Goal: Task Accomplishment & Management: Use online tool/utility

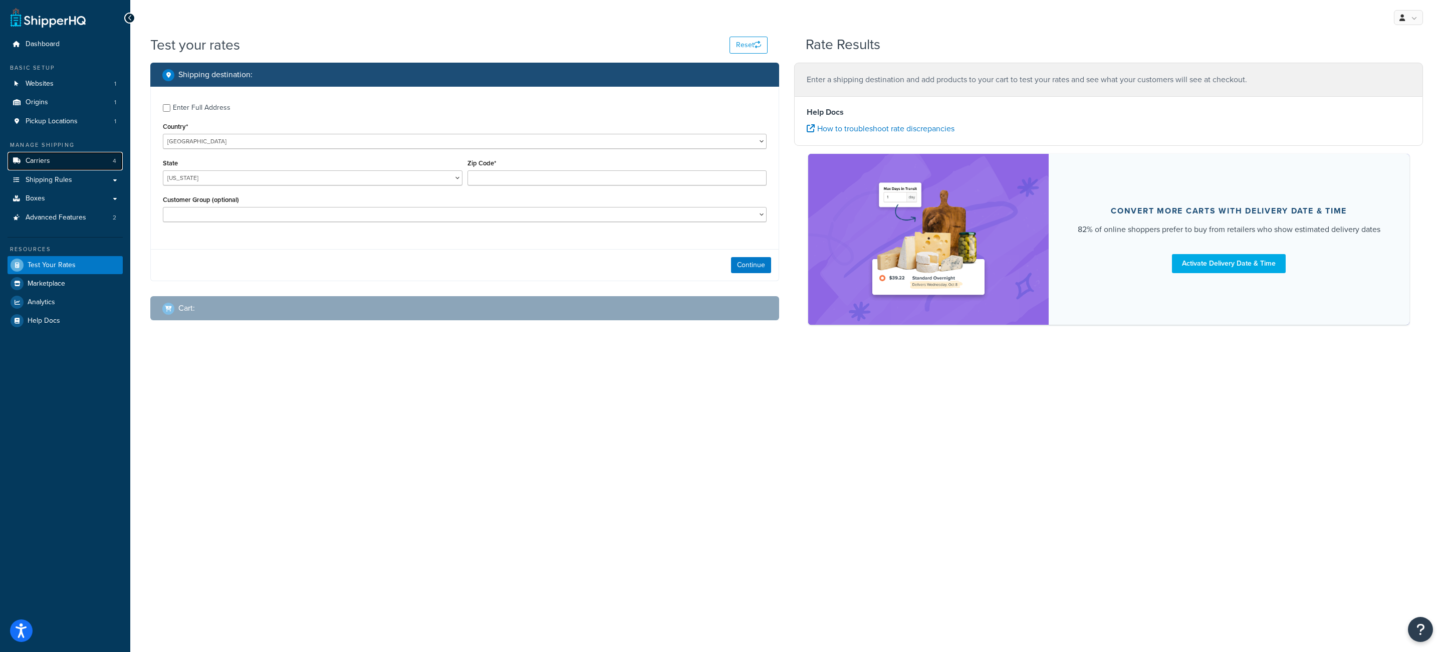
click at [45, 162] on span "Carriers" at bounding box center [38, 161] width 25 height 9
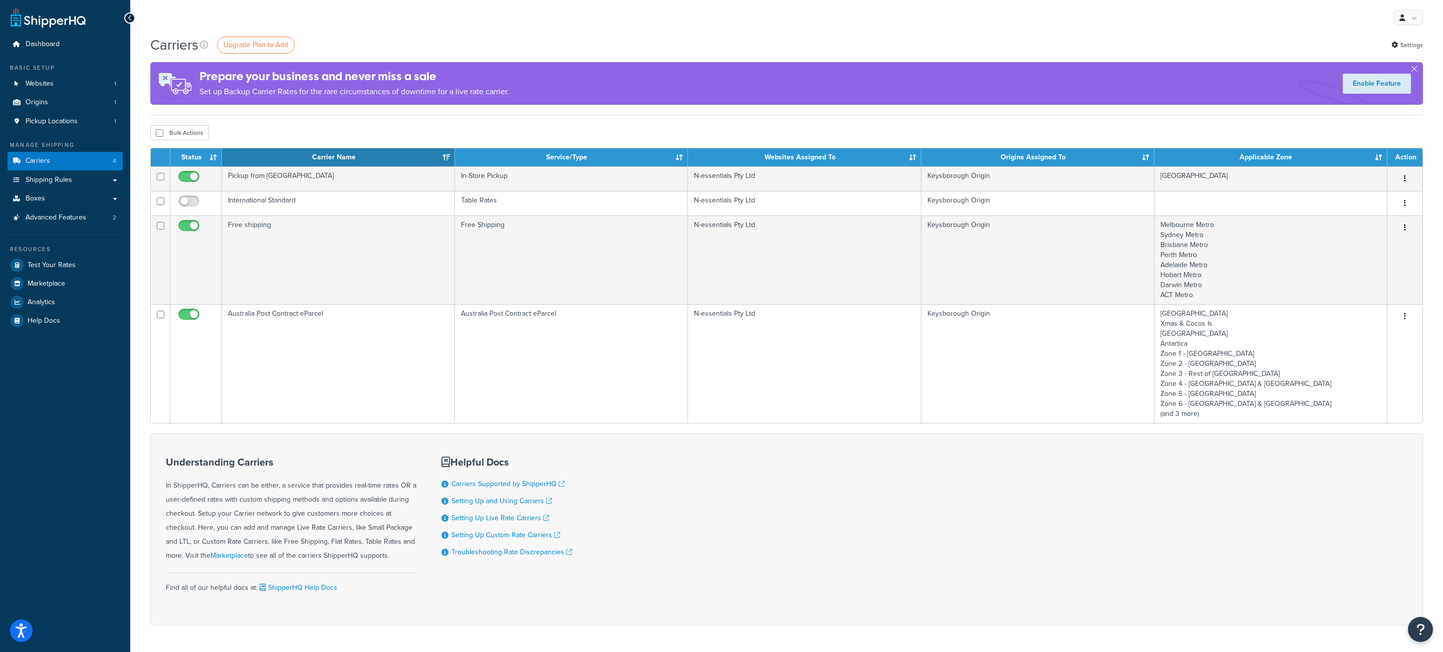
click at [450, 349] on td "Australia Post Contract eParcel" at bounding box center [338, 363] width 233 height 119
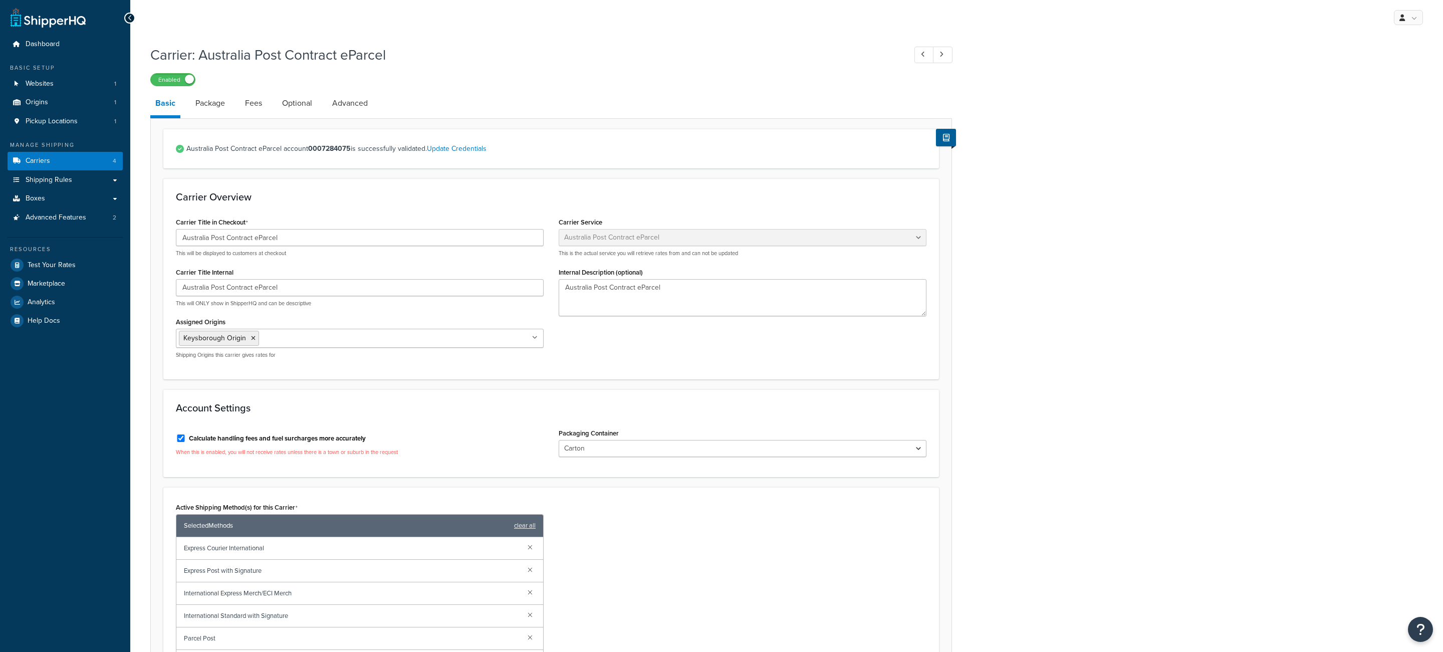
select select "eParcel"
select select "CTN"
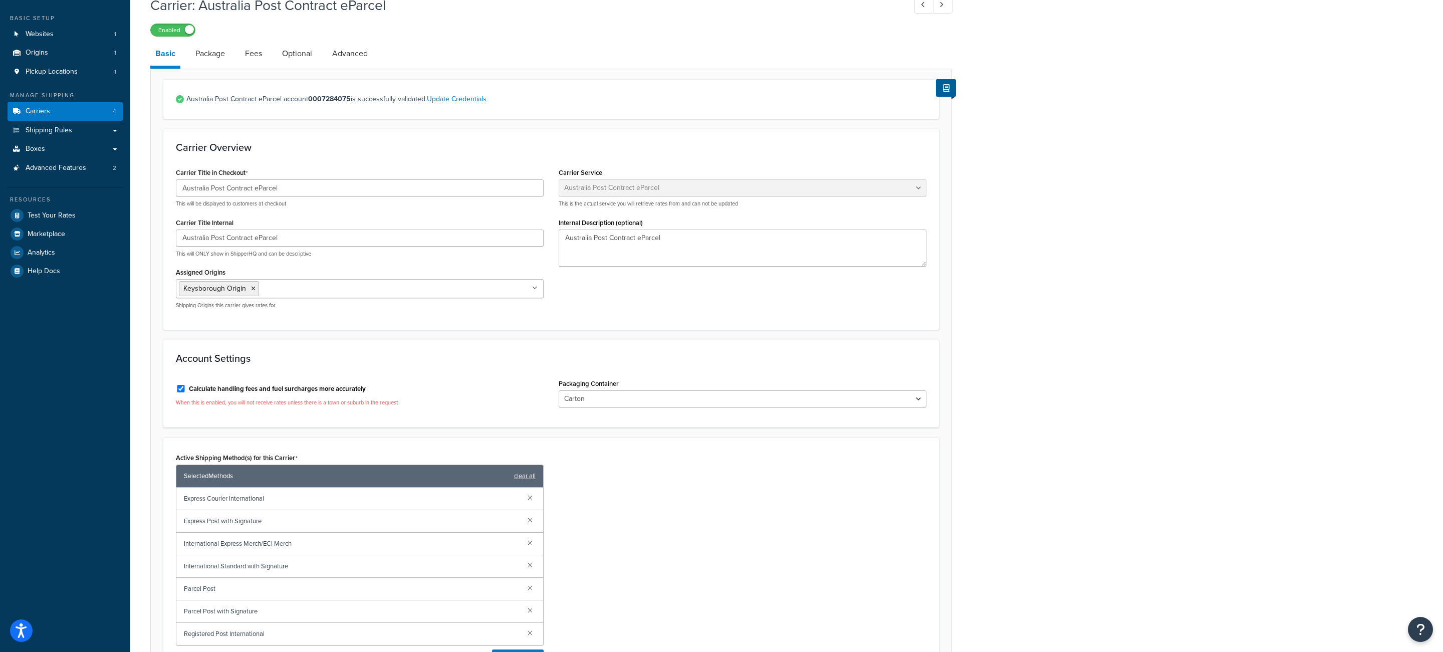
scroll to position [201, 0]
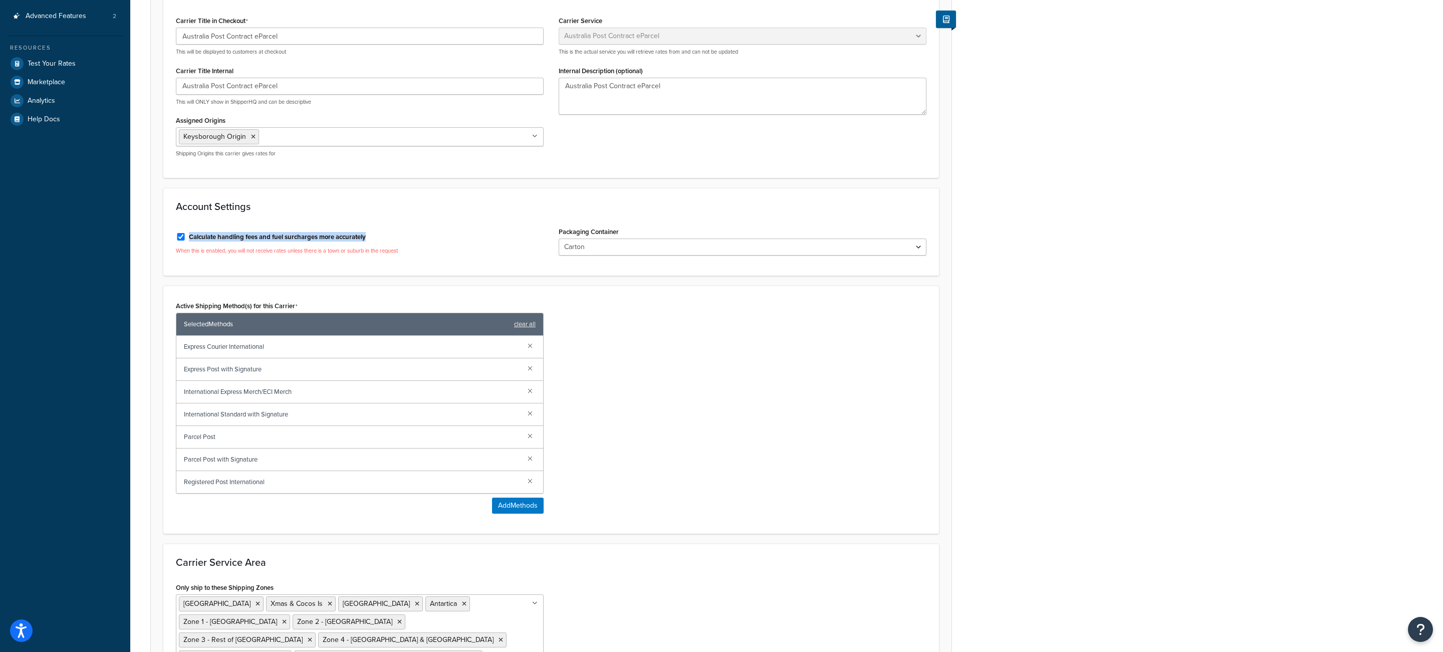
drag, startPoint x: 384, startPoint y: 238, endPoint x: 189, endPoint y: 240, distance: 195.4
click at [189, 240] on div "Calculate handling fees and fuel surcharges more accurately" at bounding box center [360, 235] width 368 height 15
copy label "Calculate handling fees and fuel surcharges more accurately"
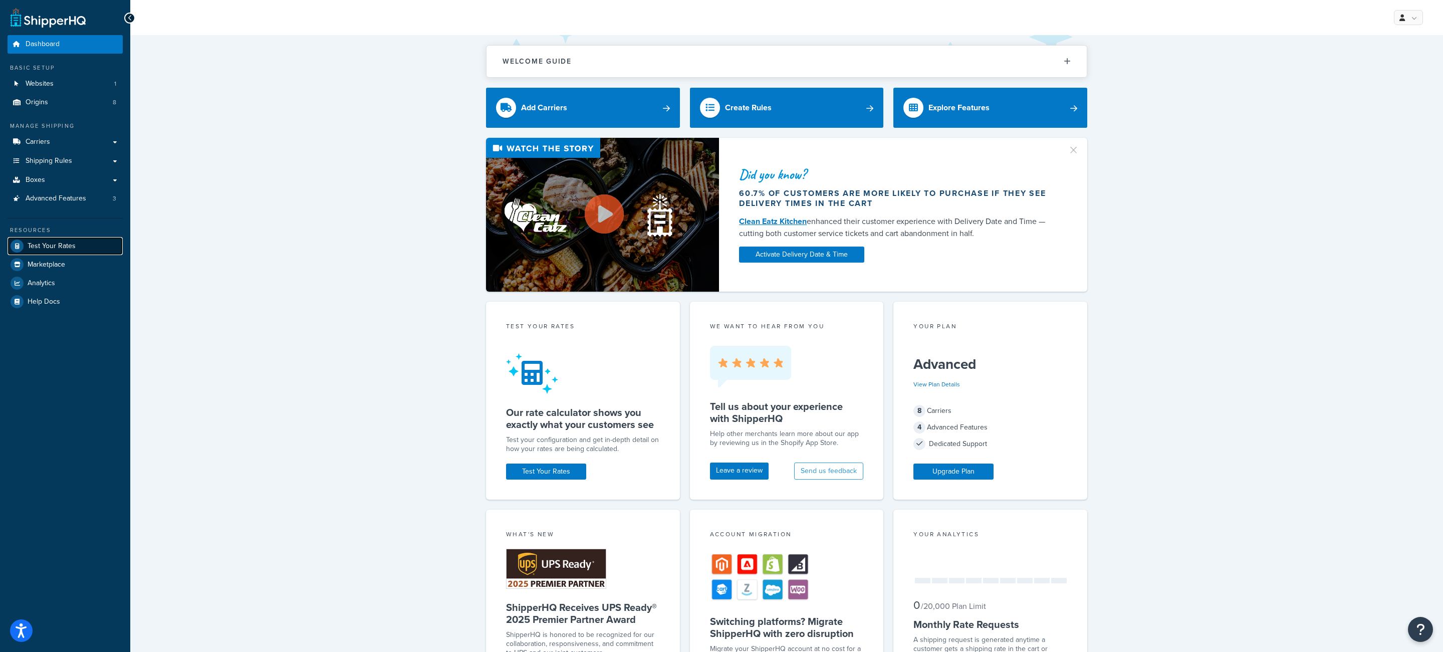
click at [71, 249] on span "Test Your Rates" at bounding box center [52, 246] width 48 height 9
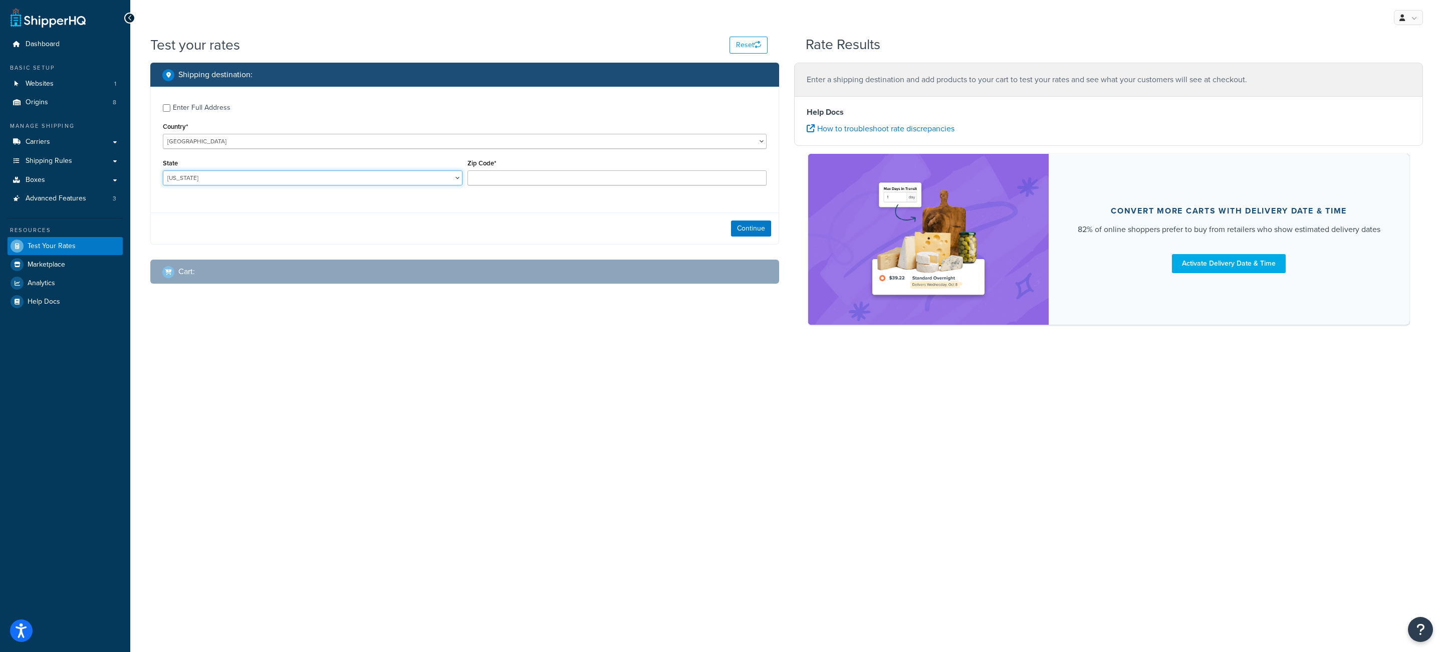
click at [163, 170] on select "Alabama Alaska American Samoa Arizona Arkansas Armed Forces Americas Armed Forc…" at bounding box center [313, 177] width 300 height 15
select select "NE"
click option "Nebraska" at bounding box center [0, 0] width 0 height 0
click at [496, 182] on input "Zip Code*" at bounding box center [617, 177] width 300 height 15
type input "69331"
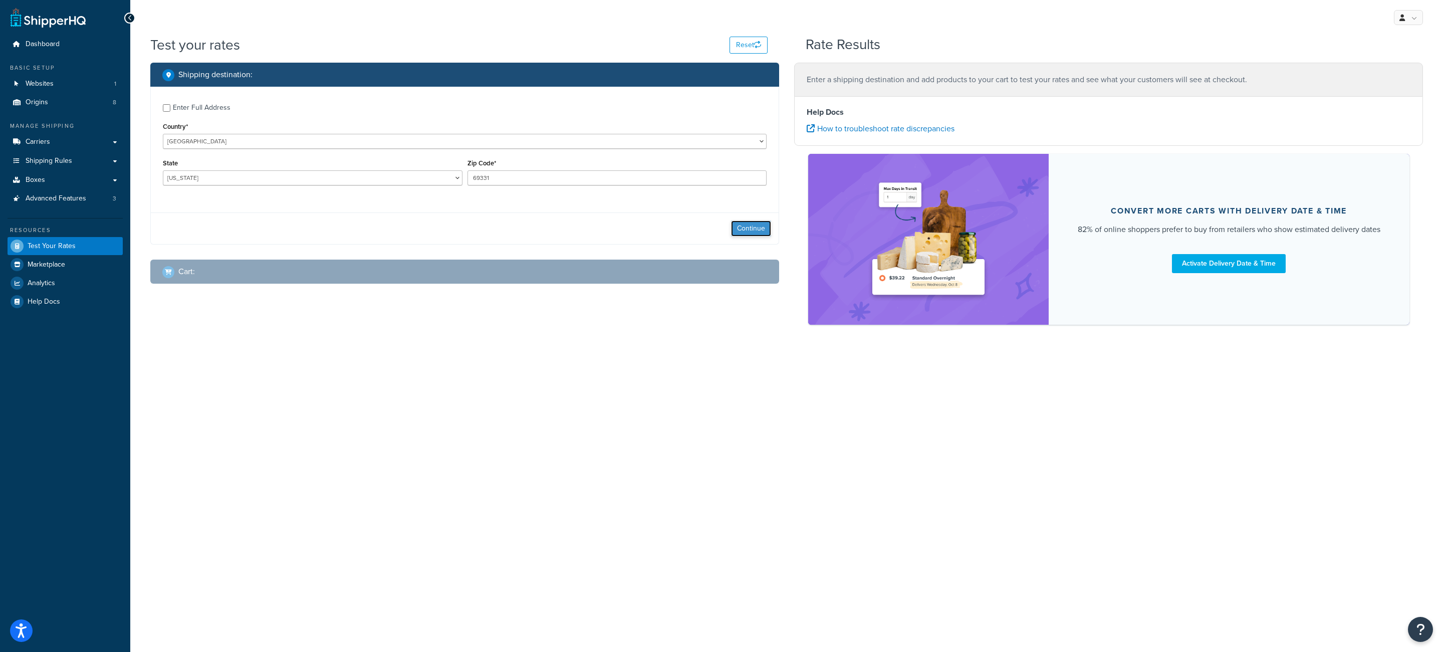
click at [758, 231] on button "Continue" at bounding box center [751, 228] width 40 height 16
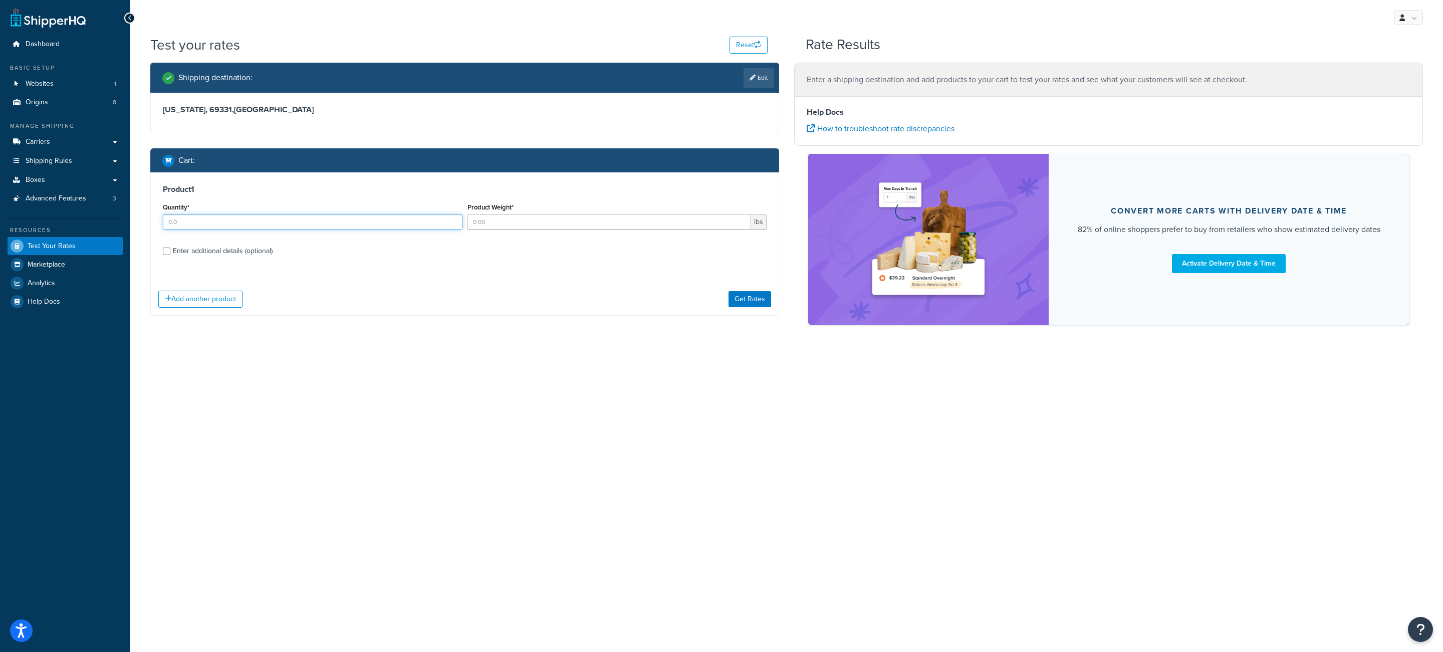
click at [364, 223] on input "Quantity*" at bounding box center [313, 221] width 300 height 15
click at [555, 229] on input "Product Weight*" at bounding box center [609, 221] width 284 height 15
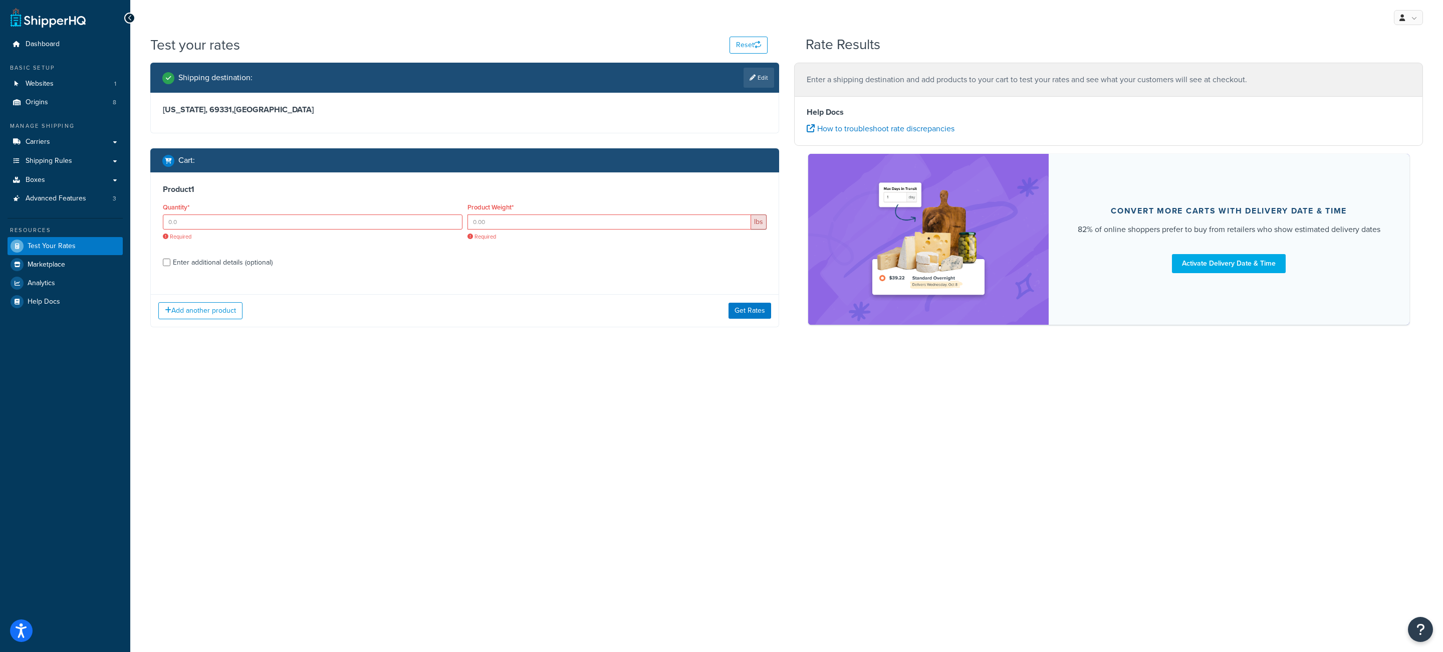
click at [175, 257] on div "Enter additional details (optional)" at bounding box center [223, 262] width 100 height 14
click at [170, 258] on input "Enter additional details (optional)" at bounding box center [167, 262] width 8 height 8
checkbox input "true"
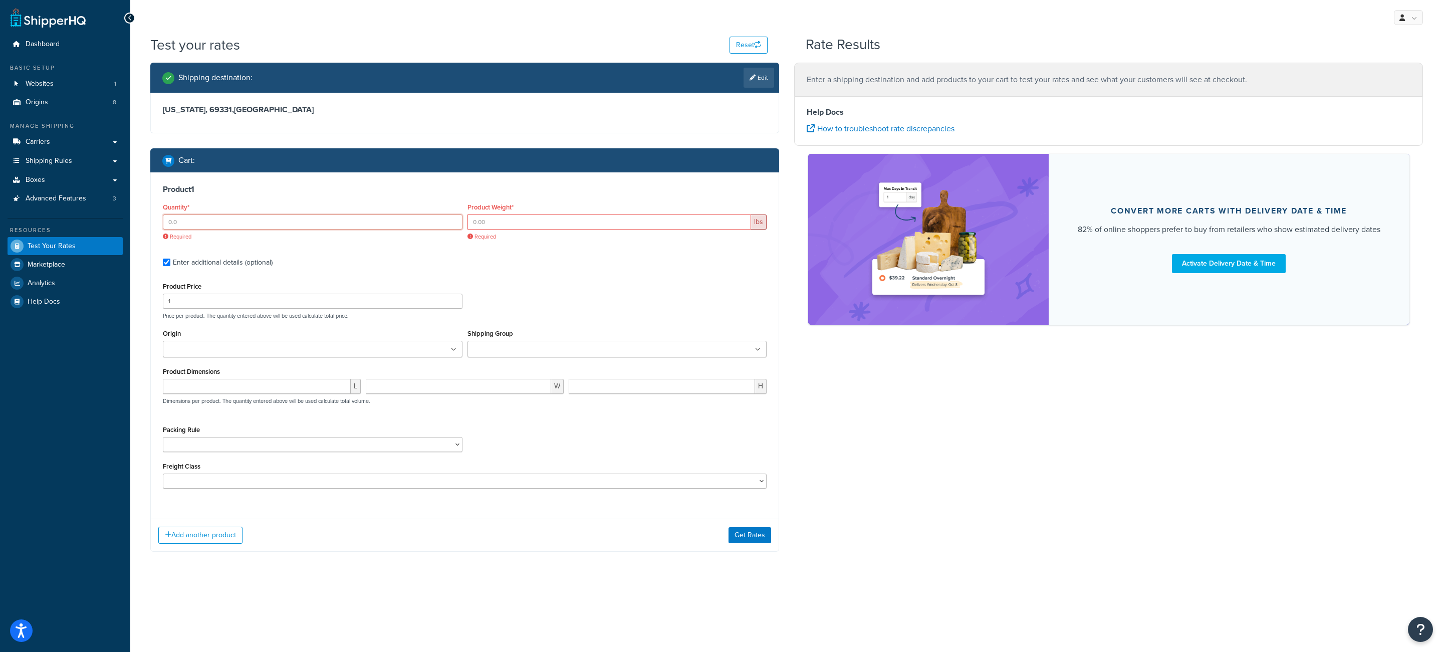
click at [195, 219] on input "Quantity*" at bounding box center [313, 221] width 300 height 15
type input "1"
click at [488, 222] on input "Product Weight*" at bounding box center [609, 221] width 284 height 15
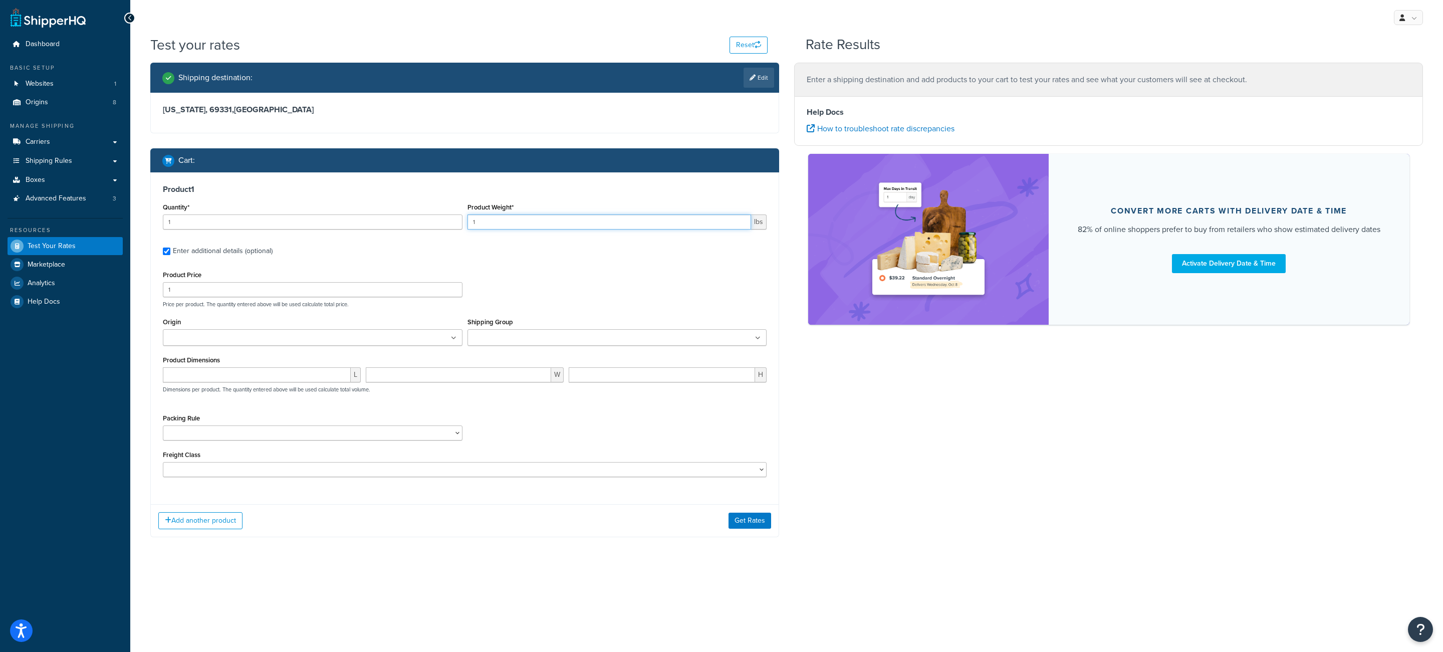
type input "1"
click at [278, 342] on ul at bounding box center [313, 337] width 300 height 17
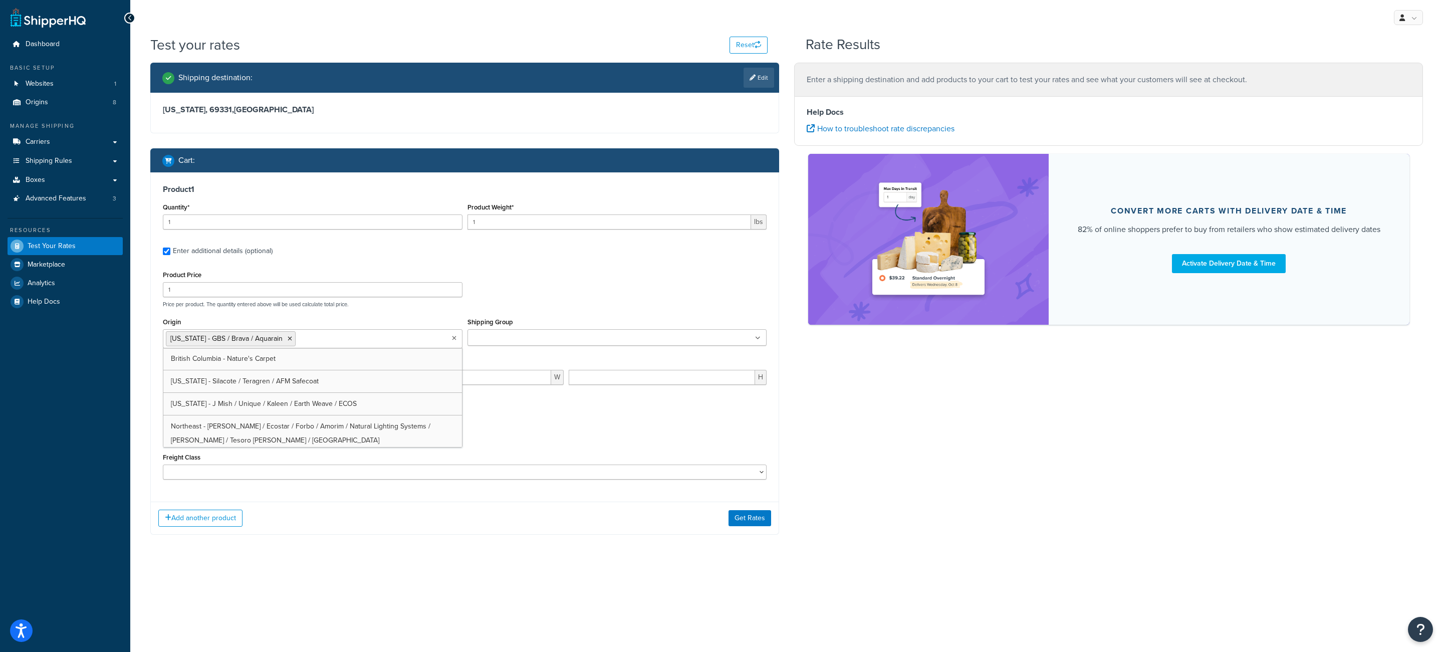
click at [555, 439] on div "Packing Rule Carpet Roll GBS Boxed Flooring Quietwalk Some packing rule" at bounding box center [464, 432] width 609 height 37
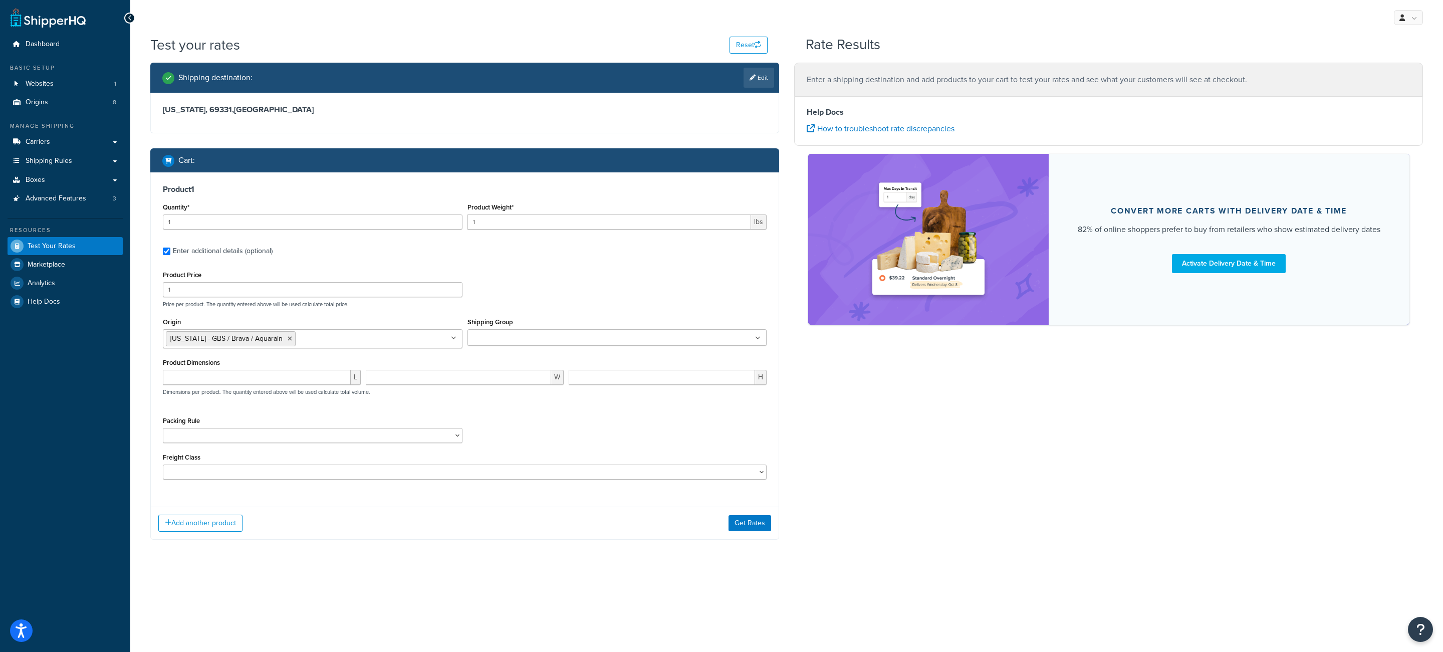
click at [529, 342] on input "Shipping Group" at bounding box center [514, 338] width 89 height 11
type input "parcel"
click at [555, 298] on div "Product Price 1 Price per product. The quantity entered above will be used calc…" at bounding box center [464, 288] width 609 height 40
click at [225, 523] on button "Add another product" at bounding box center [200, 522] width 84 height 17
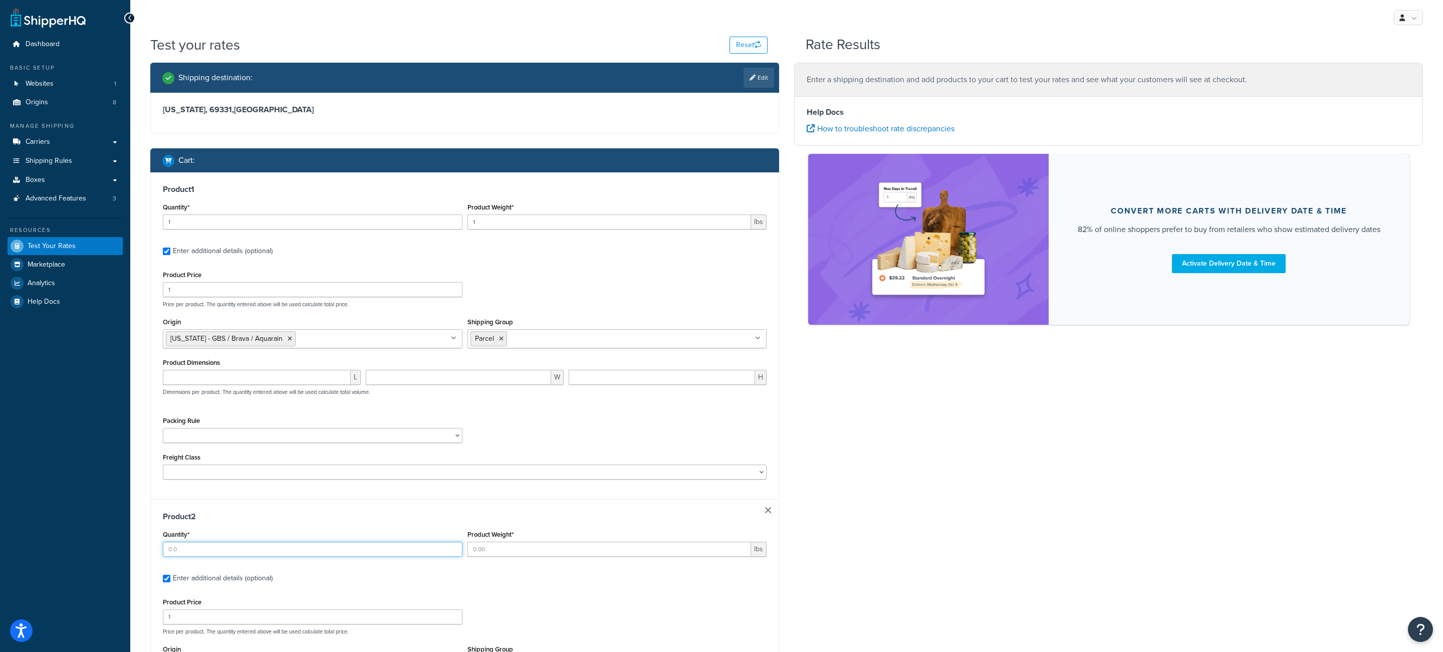
click at [241, 548] on input "Quantity*" at bounding box center [313, 549] width 300 height 15
type input "14"
click at [500, 551] on input "Product Weight*" at bounding box center [609, 549] width 284 height 15
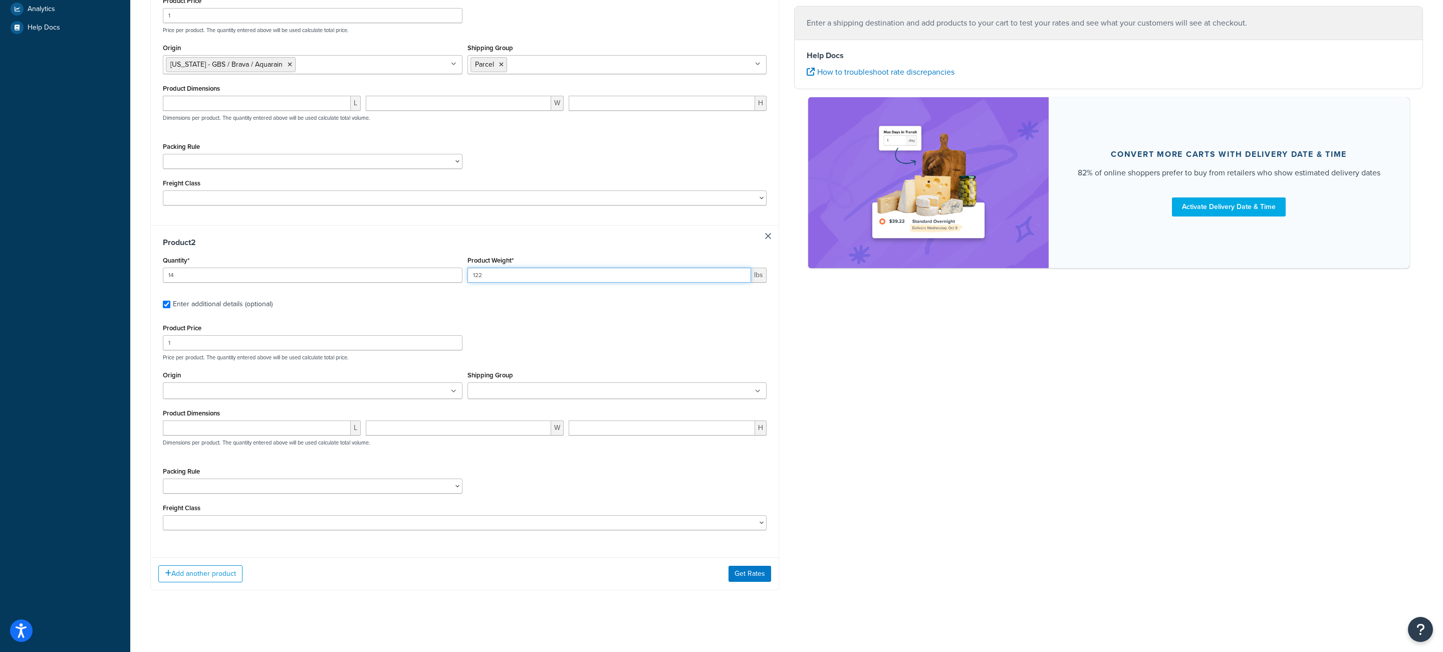
scroll to position [276, 0]
type input "122"
click at [227, 345] on input "1" at bounding box center [313, 341] width 300 height 15
type input "122"
click at [285, 388] on ul at bounding box center [313, 389] width 300 height 17
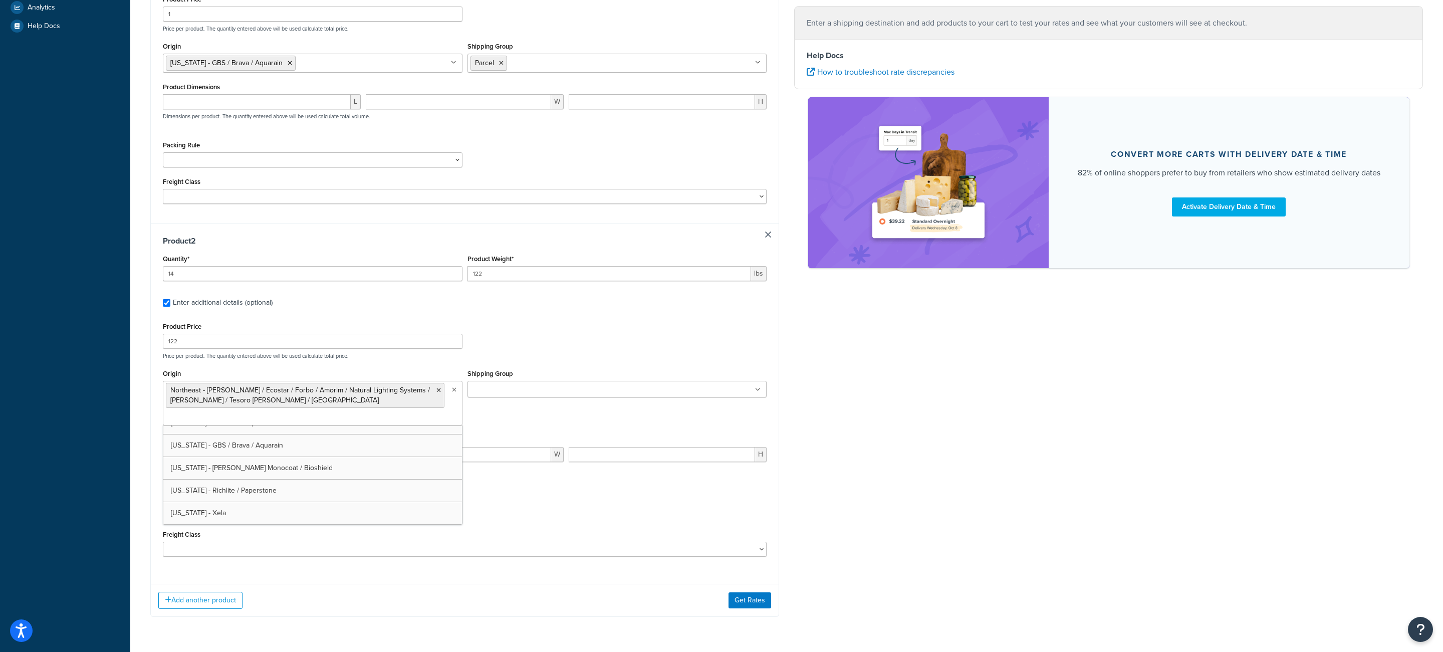
scroll to position [60, 0]
click at [1061, 474] on div "Shipping destination : Edit Nebraska, 69331 , United States Cart : Product 1 Qu…" at bounding box center [786, 209] width 1287 height 845
click at [535, 395] on input "Shipping Group" at bounding box center [514, 389] width 89 height 11
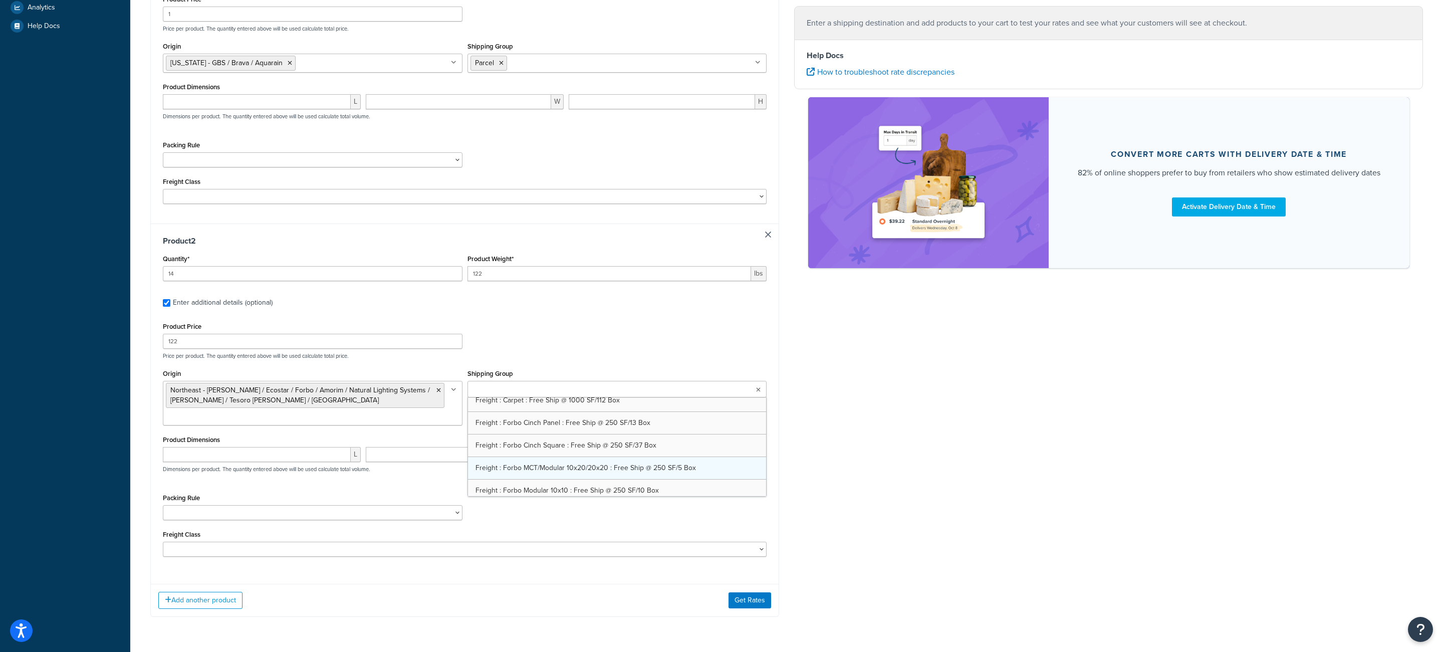
scroll to position [343, 0]
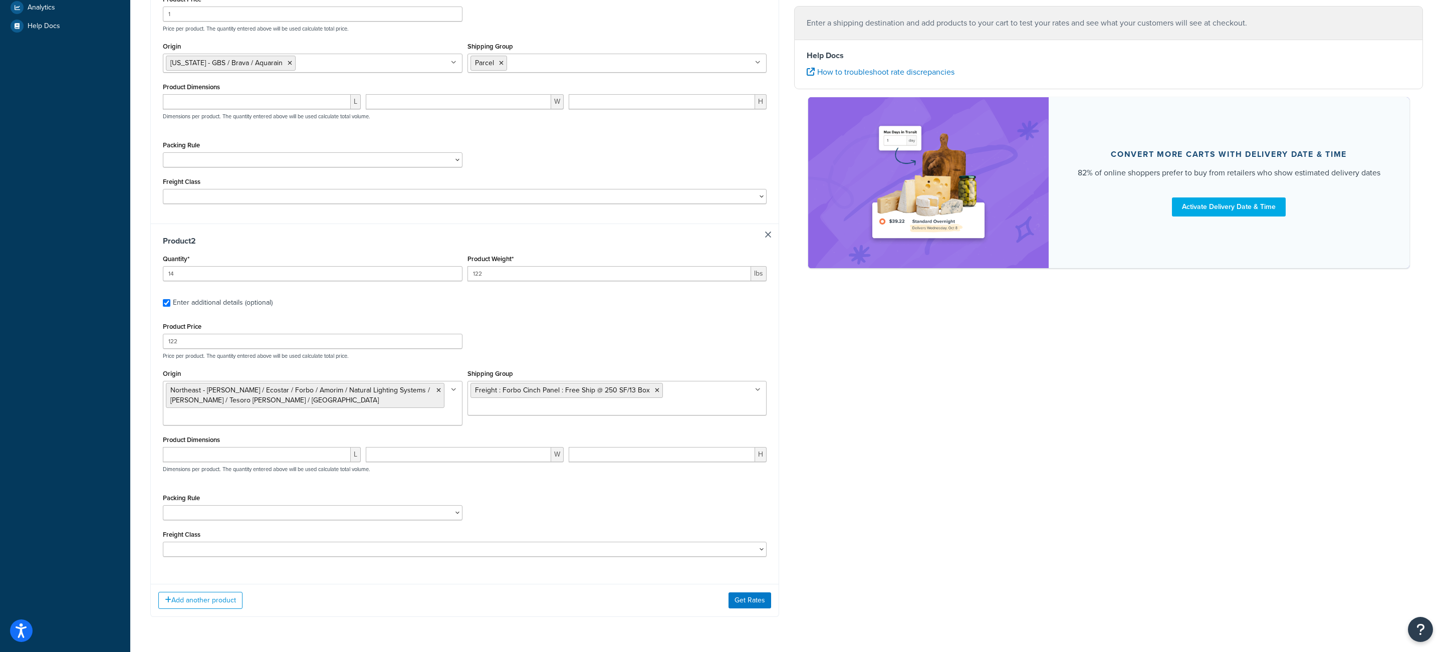
click at [899, 446] on div "Shipping destination : Edit Nebraska, 69331 , United States Cart : Product 1 Qu…" at bounding box center [786, 209] width 1287 height 845
click at [751, 602] on button "Get Rates" at bounding box center [749, 600] width 43 height 16
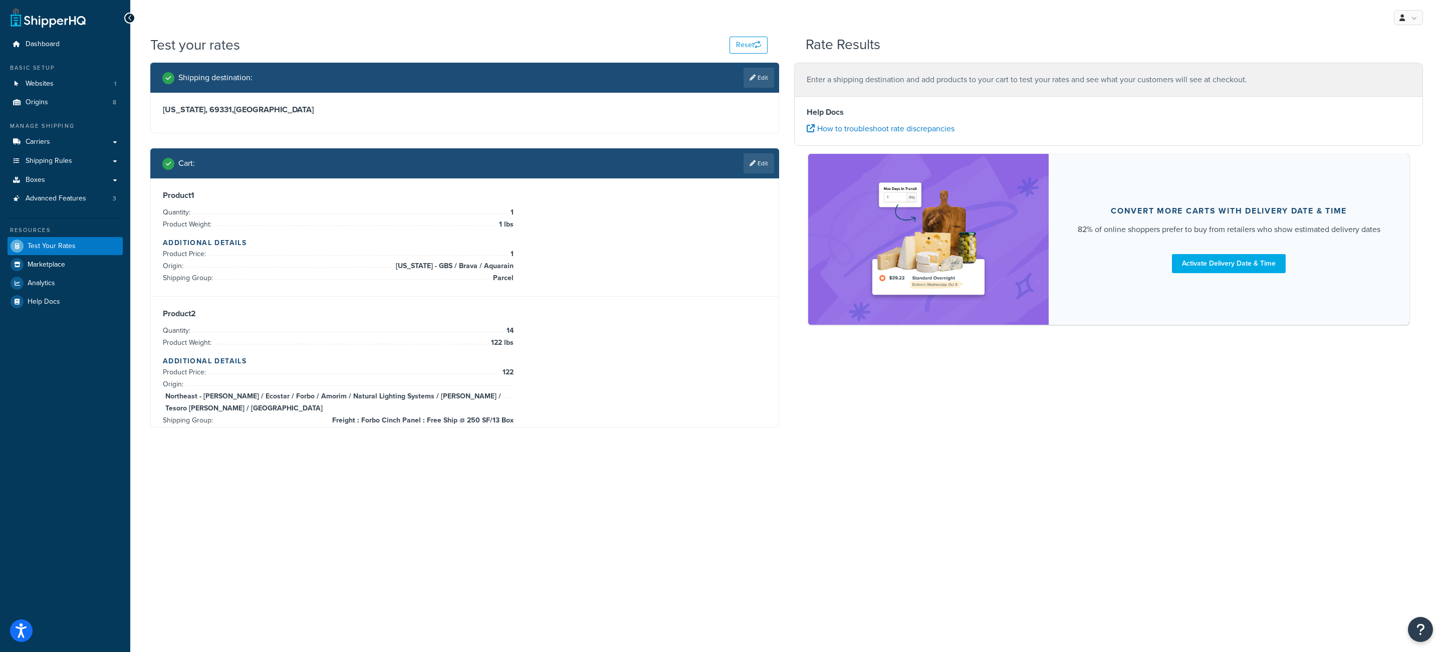
scroll to position [0, 0]
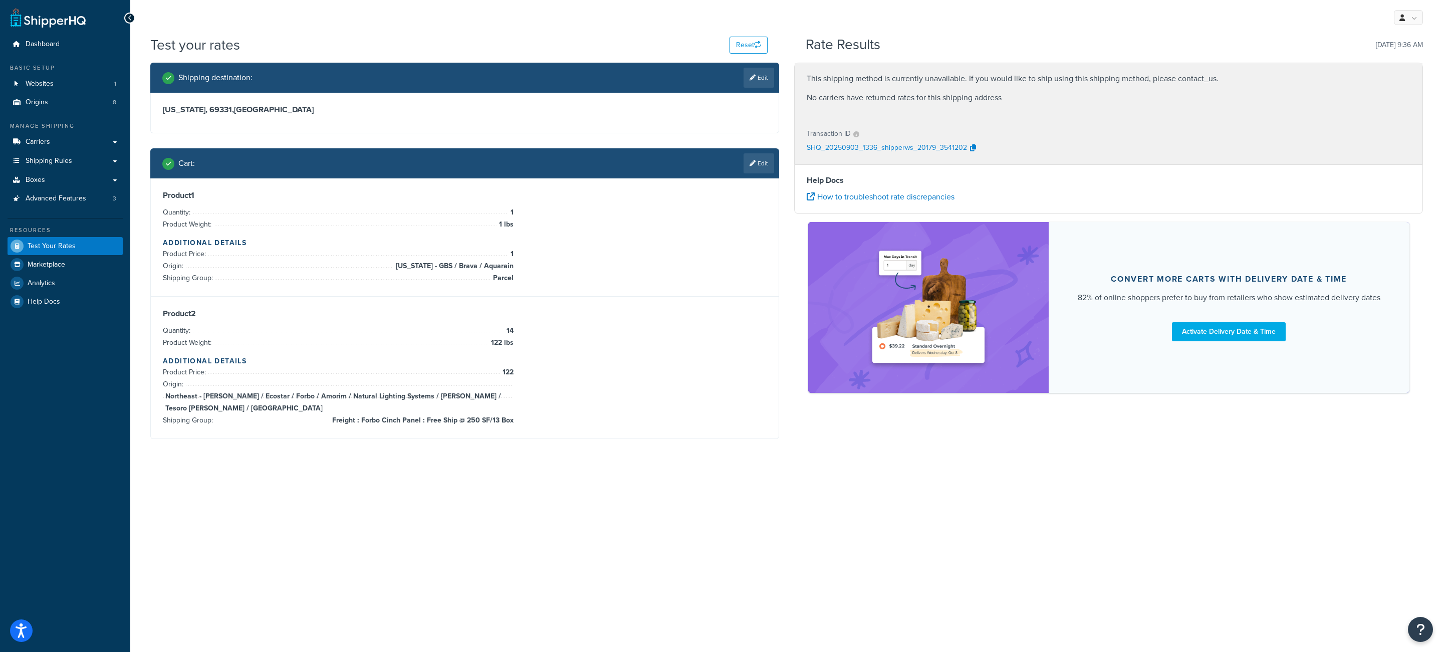
click at [775, 75] on div "Shipping destination : Edit" at bounding box center [464, 78] width 629 height 30
click at [766, 77] on link "Edit" at bounding box center [758, 78] width 31 height 20
select select "NE"
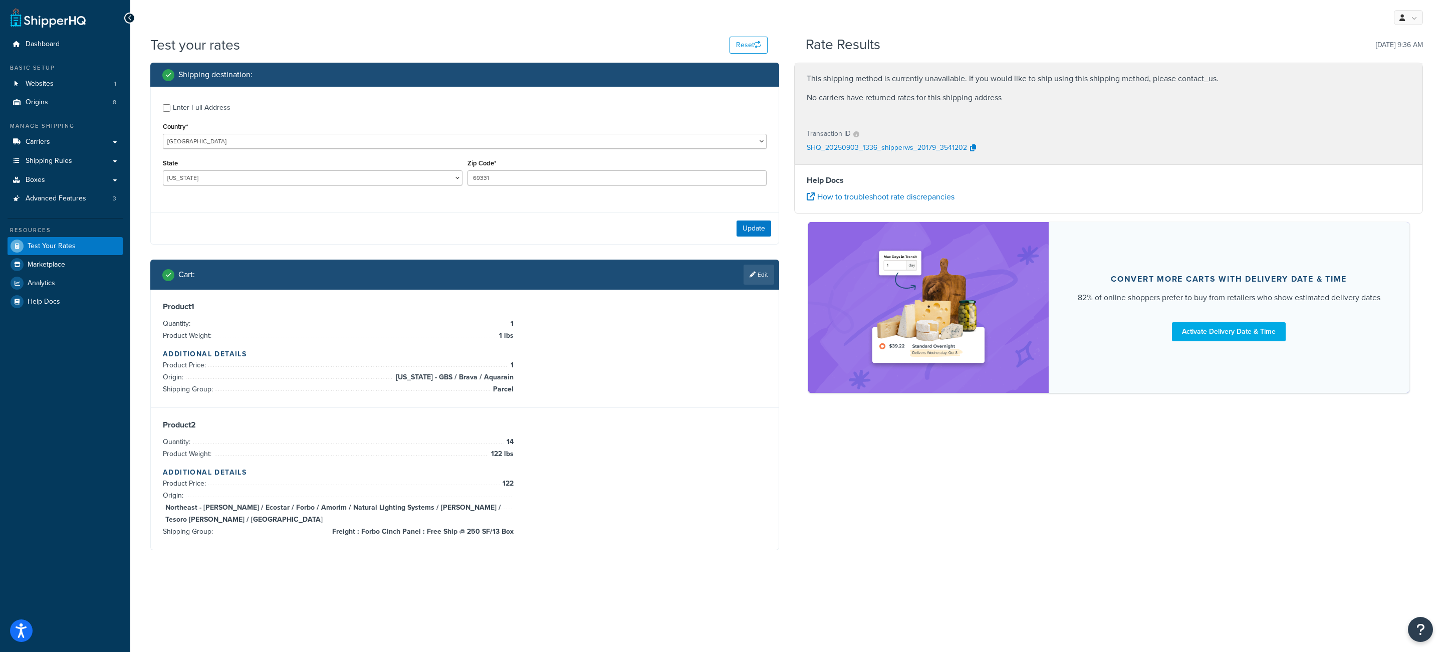
drag, startPoint x: 243, startPoint y: 123, endPoint x: 229, endPoint y: 110, distance: 19.1
click at [242, 123] on div "Country* United States United Kingdom Afghanistan Åland Islands Albania Algeria…" at bounding box center [465, 134] width 604 height 29
click at [229, 110] on div "Enter Full Address" at bounding box center [202, 108] width 58 height 14
click at [170, 110] on input "Enter Full Address" at bounding box center [167, 108] width 8 height 8
checkbox input "true"
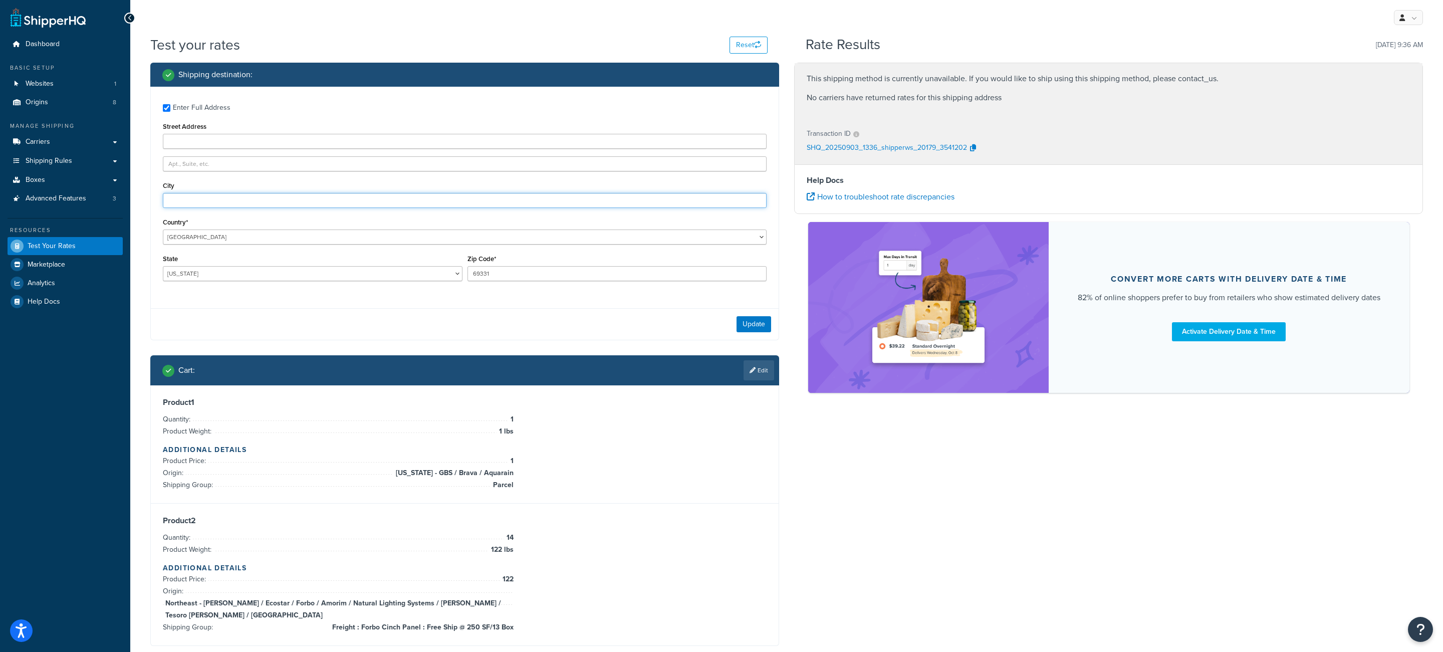
click at [266, 197] on input "City" at bounding box center [465, 200] width 604 height 15
type input "Angora"
drag, startPoint x: 753, startPoint y: 321, endPoint x: 1132, endPoint y: 253, distance: 384.7
click at [753, 321] on button "Update" at bounding box center [753, 324] width 35 height 16
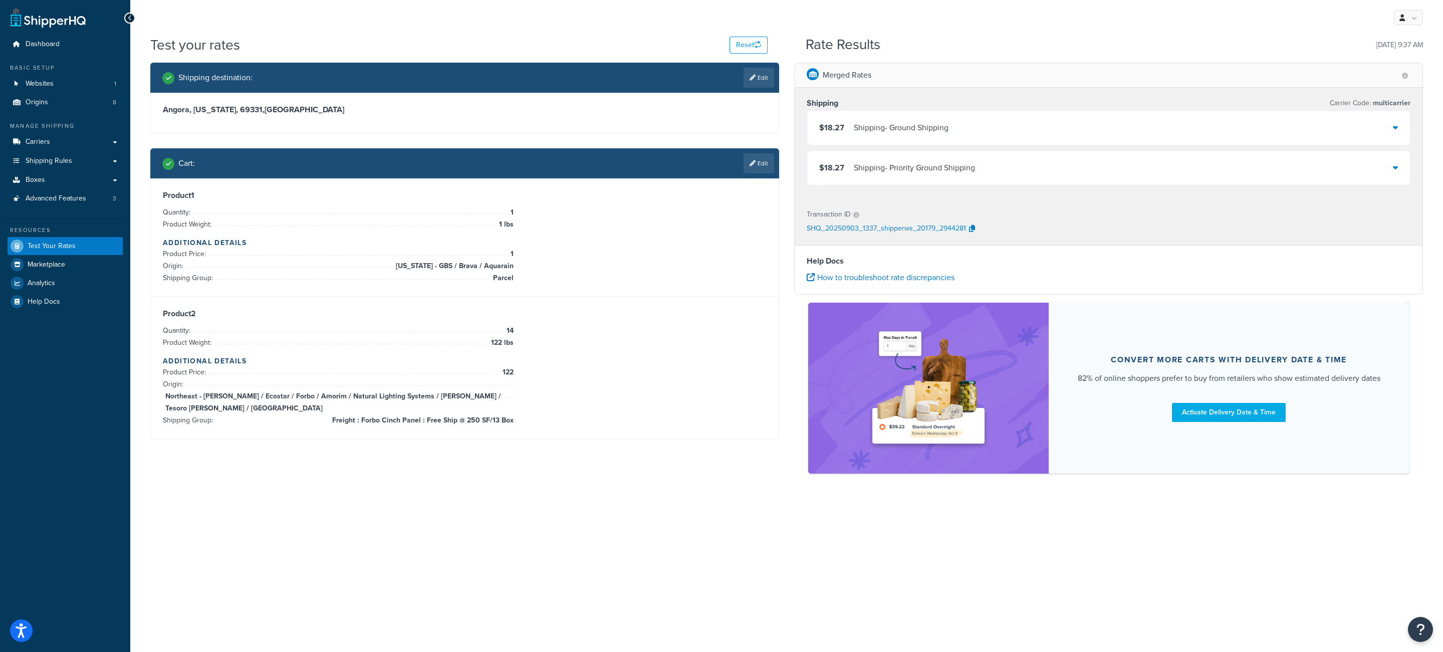
click at [882, 128] on div "Shipping - Ground Shipping" at bounding box center [901, 128] width 95 height 14
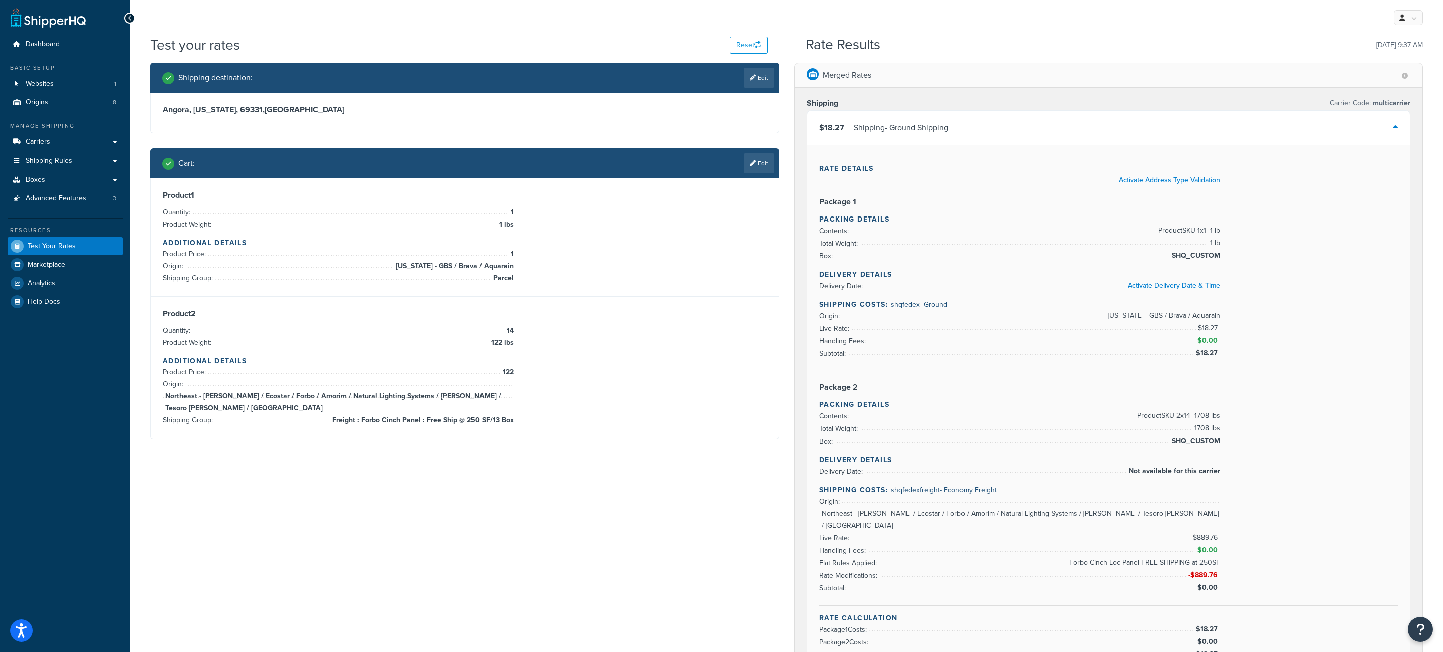
click at [78, 166] on link "Shipping Rules" at bounding box center [65, 161] width 115 height 19
drag, startPoint x: 526, startPoint y: 410, endPoint x: 503, endPoint y: 410, distance: 22.5
click at [509, 410] on div "Product 2 Quantity: 14 Product Weight: 122 lbs Additional Details Product Price…" at bounding box center [465, 368] width 604 height 118
click at [503, 414] on span "Freight : Forbo Cinch Panel : Free Ship @ 250 SF/13 Box" at bounding box center [422, 420] width 184 height 12
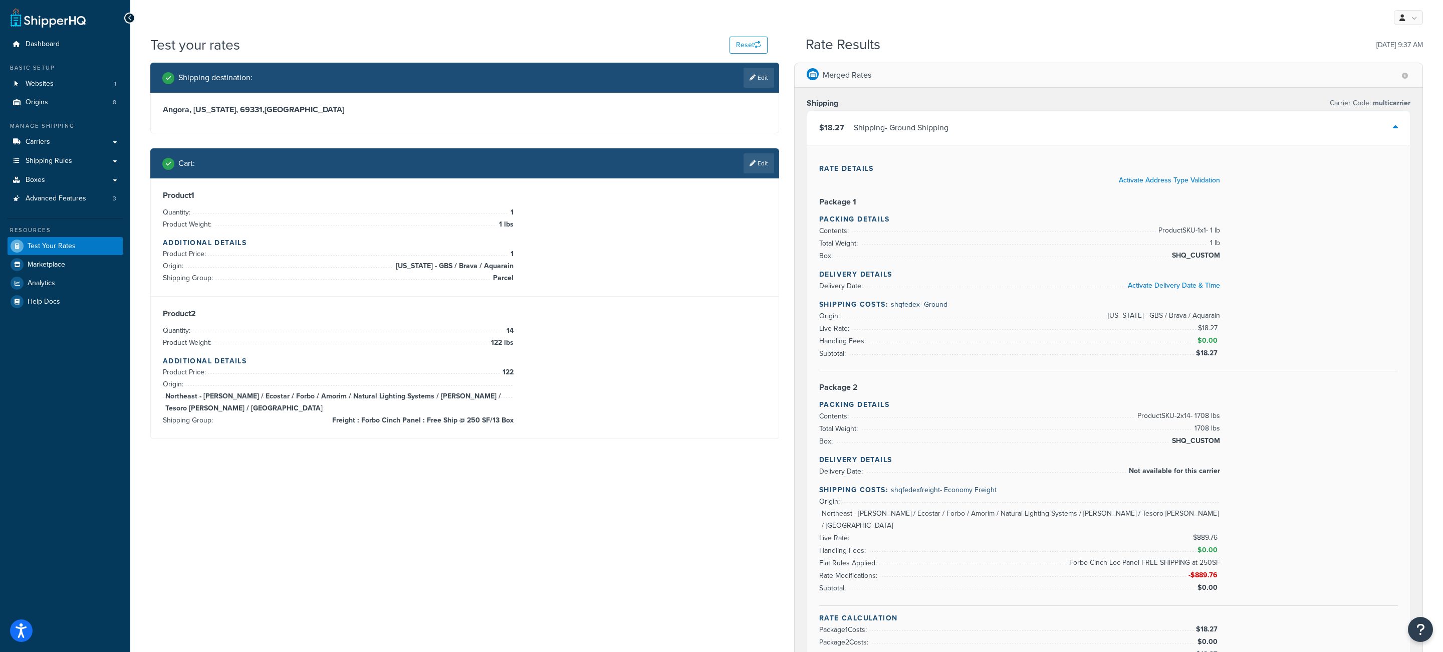
click at [503, 414] on span "Freight : Forbo Cinch Panel : Free Ship @ 250 SF/13 Box" at bounding box center [422, 420] width 184 height 12
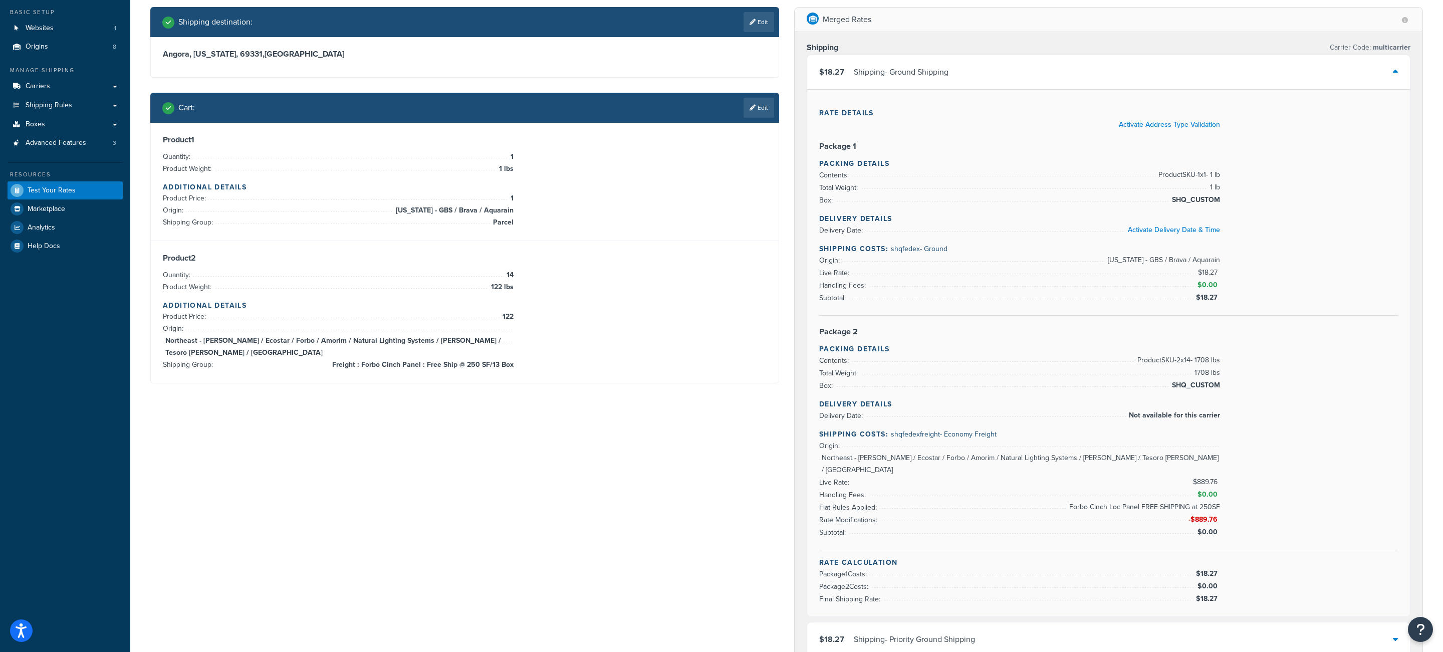
scroll to position [53, 0]
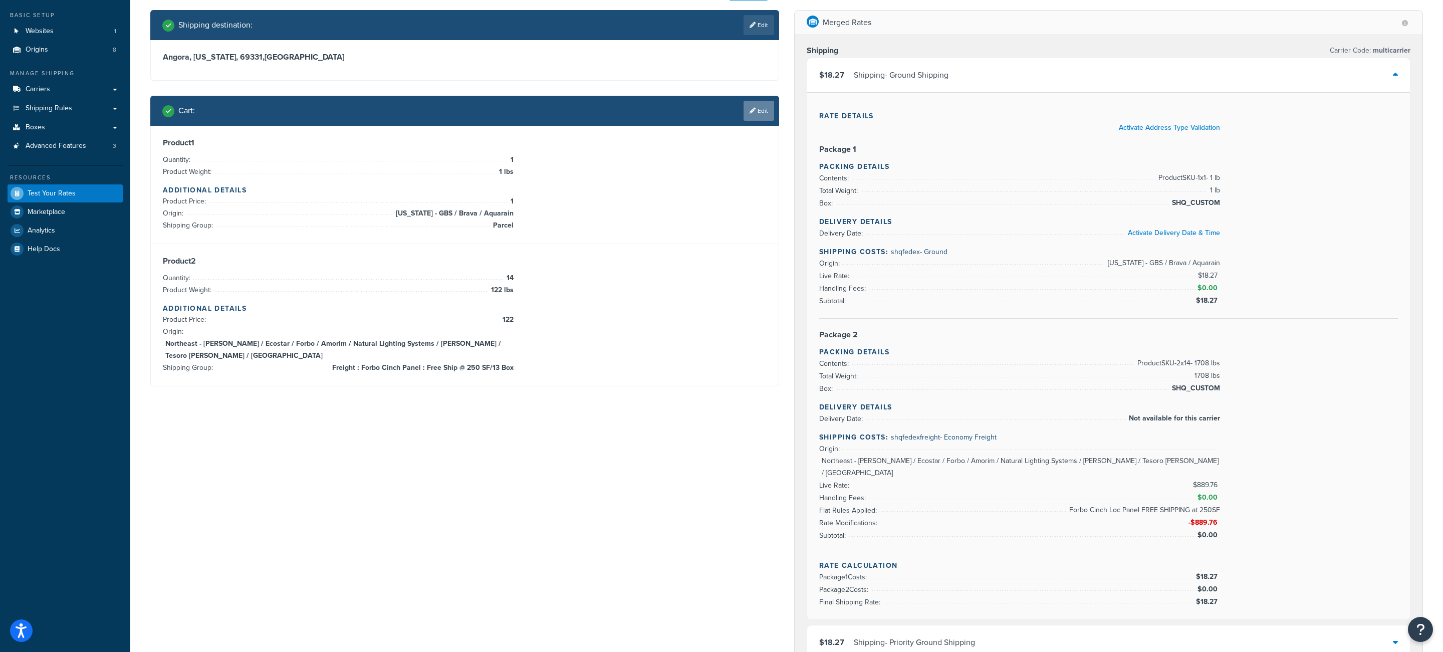
click at [763, 109] on link "Edit" at bounding box center [758, 111] width 31 height 20
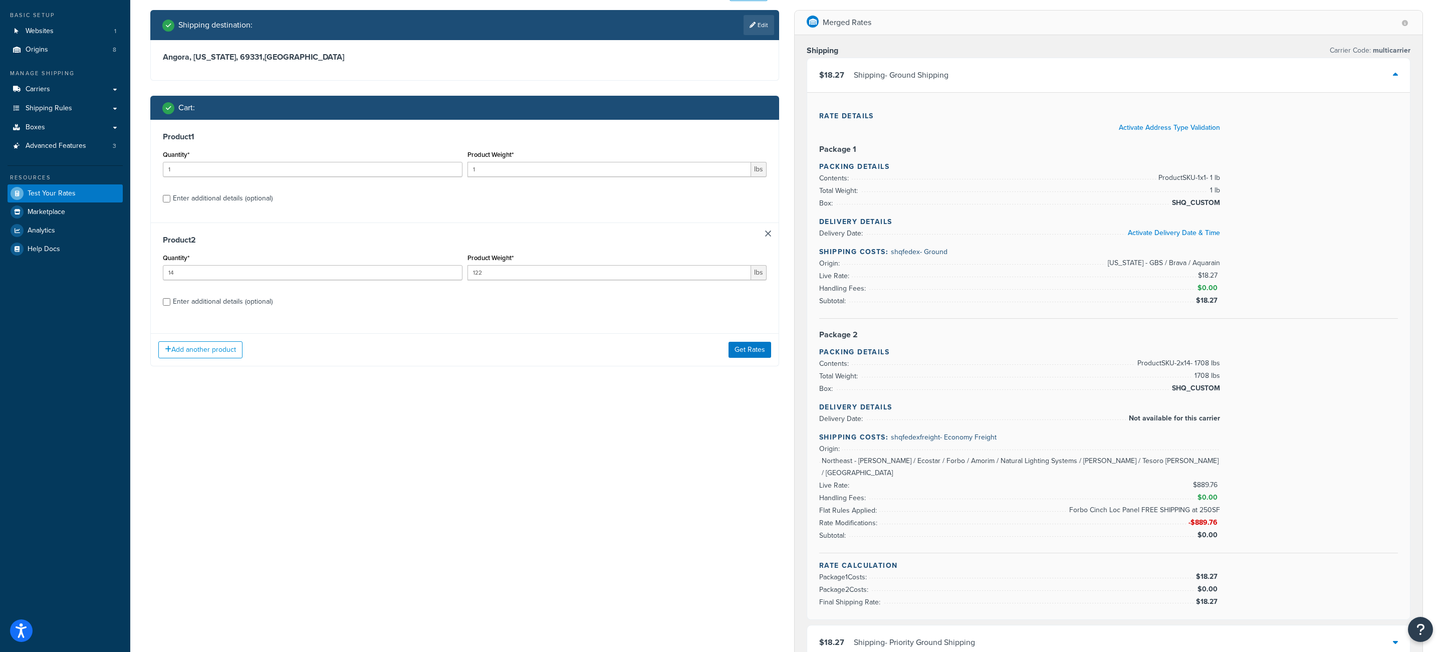
click at [207, 205] on div "Enter additional details (optional)" at bounding box center [223, 198] width 100 height 14
click at [170, 202] on input "Enter additional details (optional)" at bounding box center [167, 199] width 8 height 8
checkbox input "true"
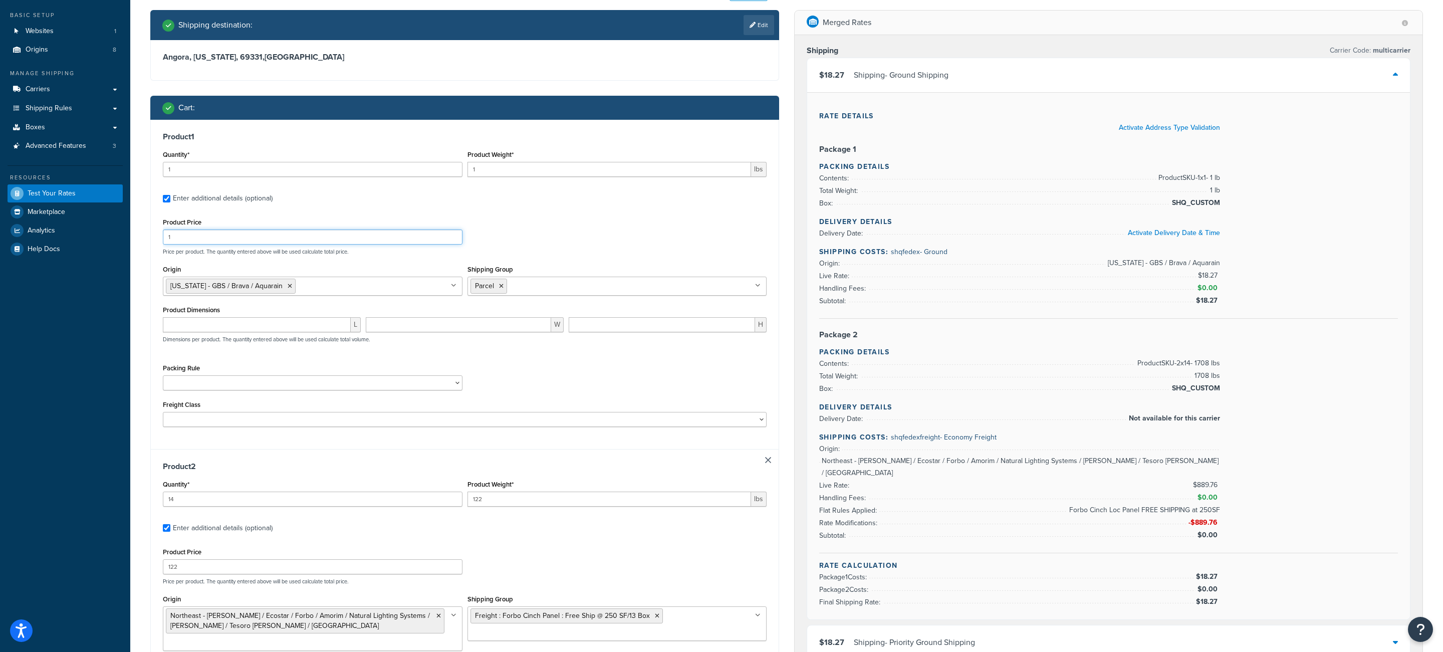
click at [253, 231] on input "1" at bounding box center [313, 236] width 300 height 15
click at [254, 234] on input "1" at bounding box center [313, 236] width 300 height 15
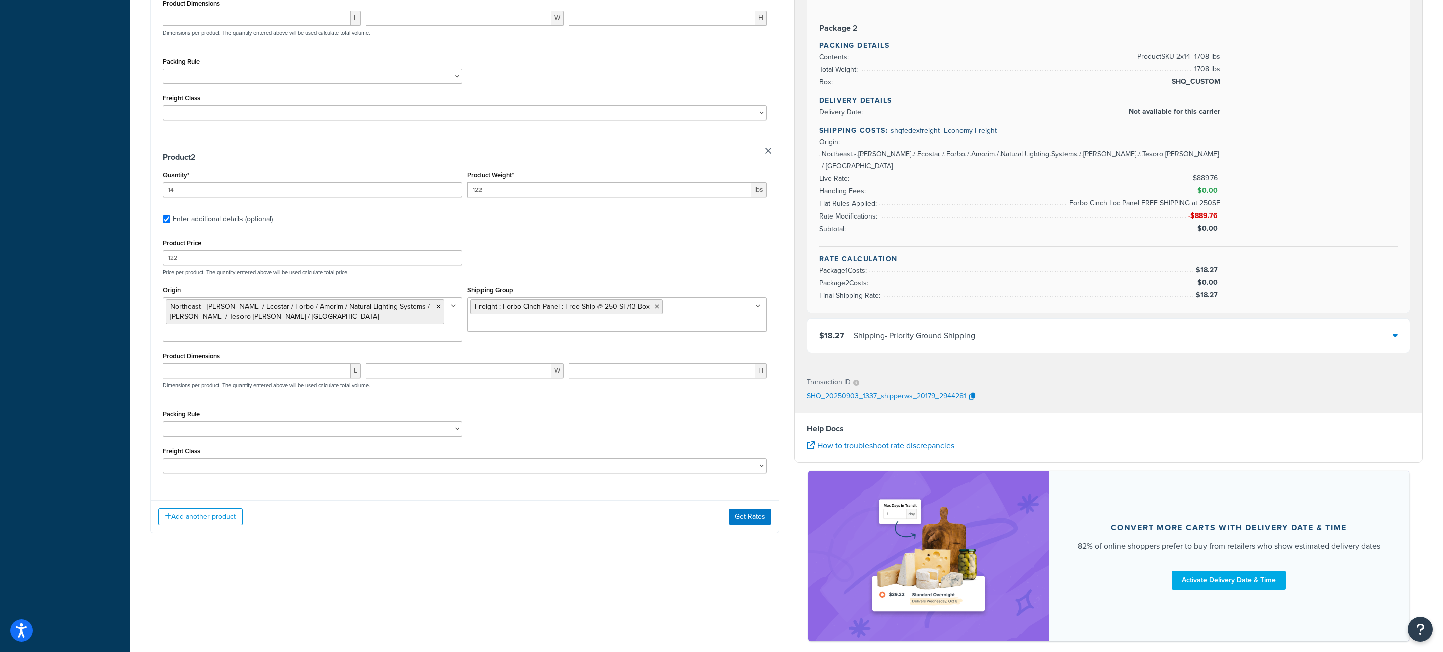
scroll to position [377, 0]
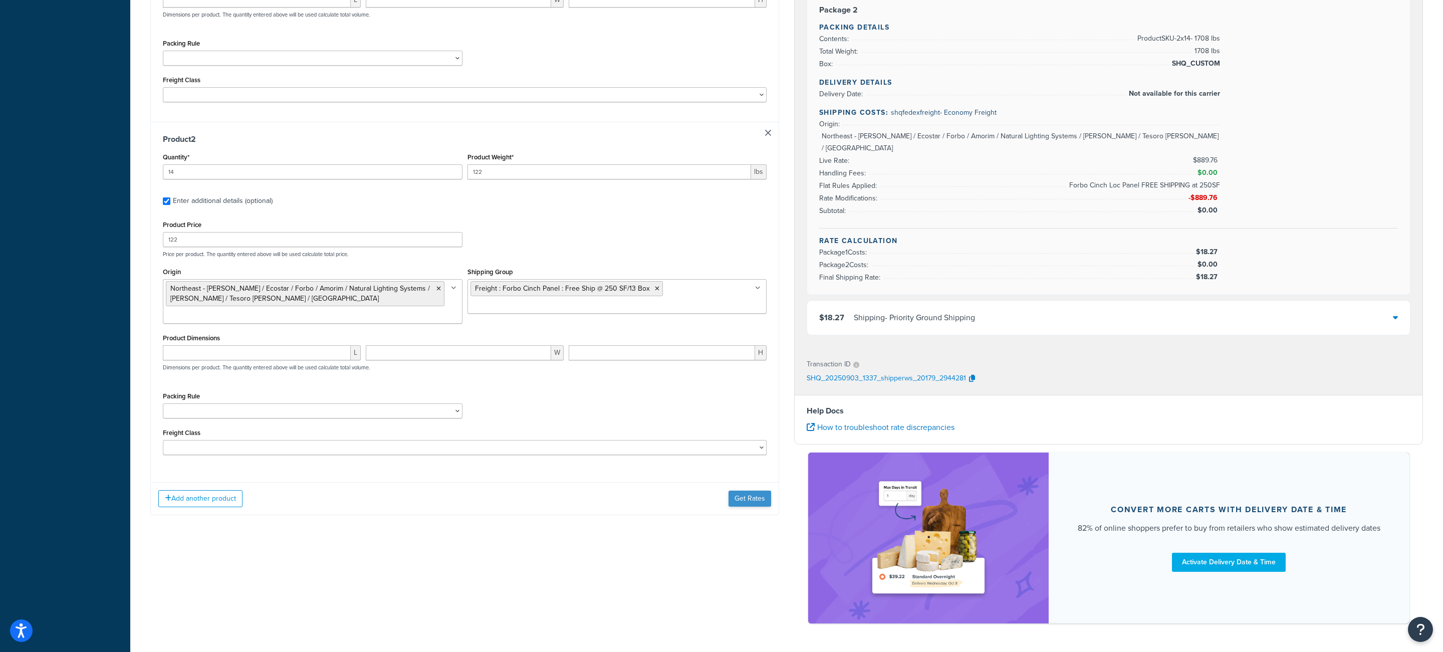
type input "1.5"
click at [757, 506] on button "Get Rates" at bounding box center [749, 498] width 43 height 16
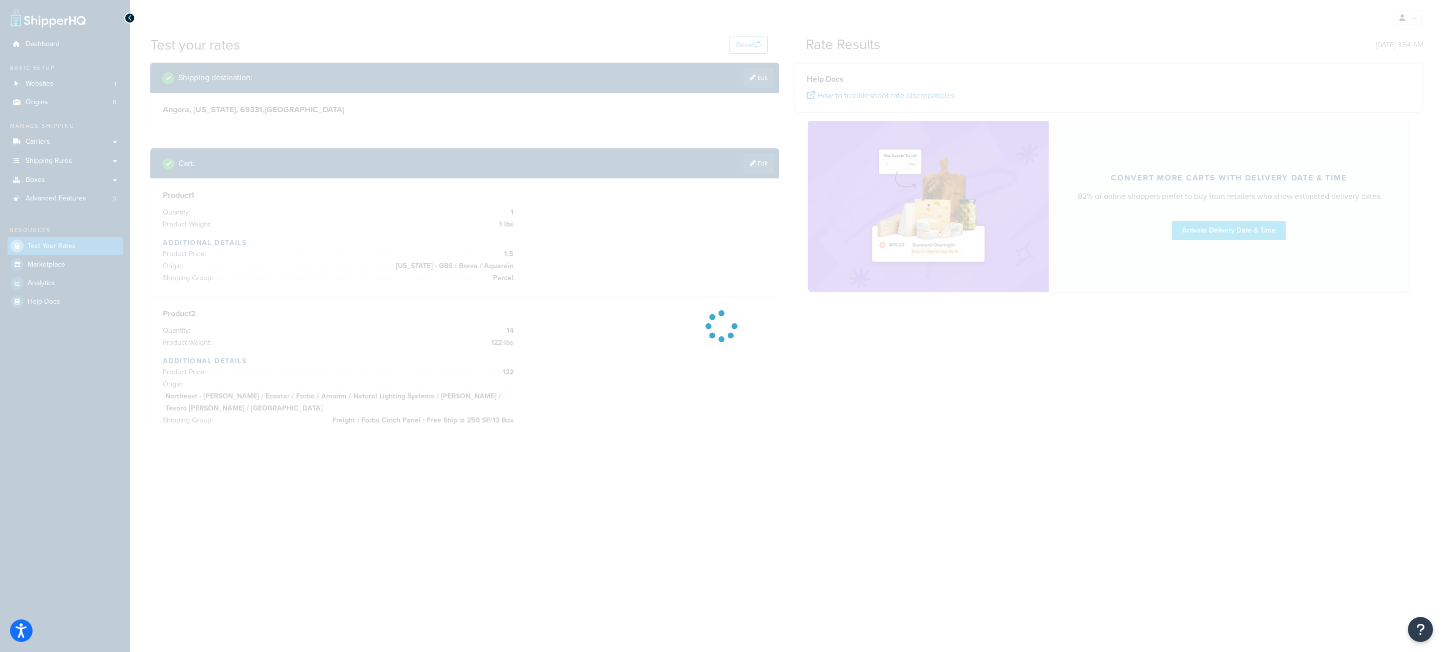
scroll to position [0, 0]
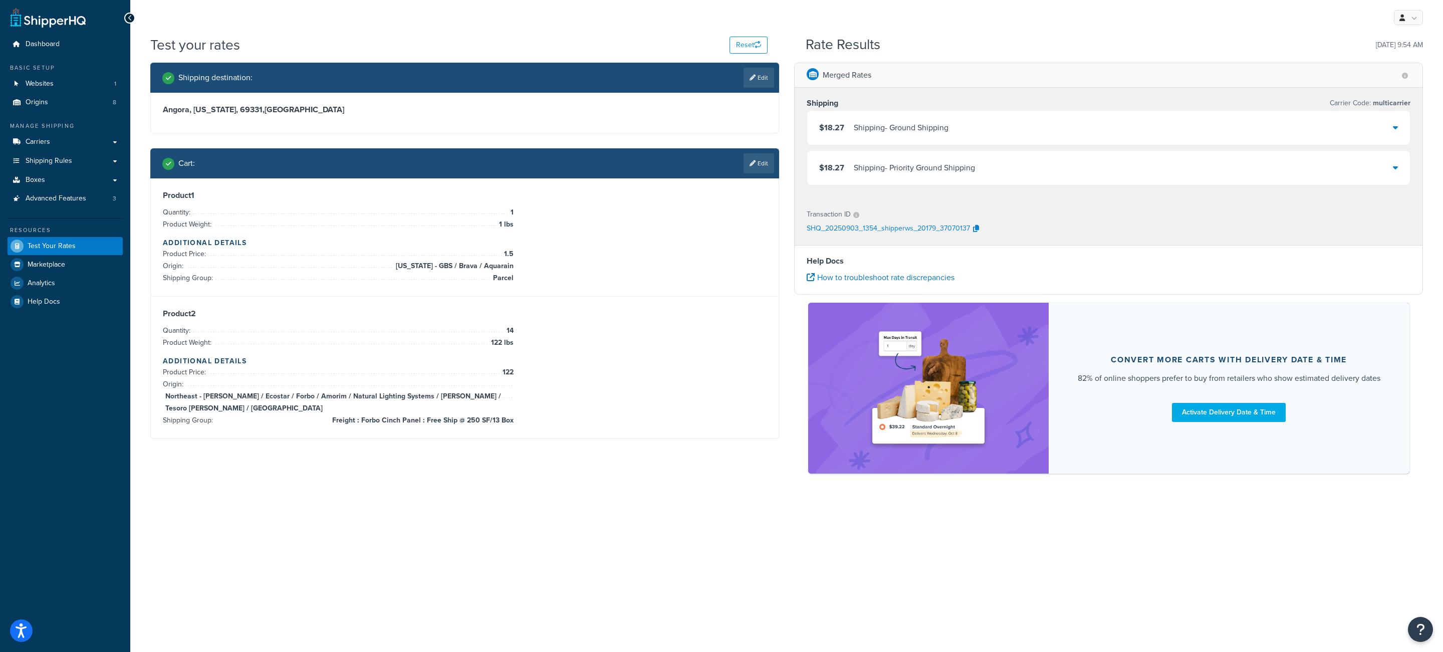
click at [948, 126] on div "Shipping - Ground Shipping" at bounding box center [901, 128] width 95 height 14
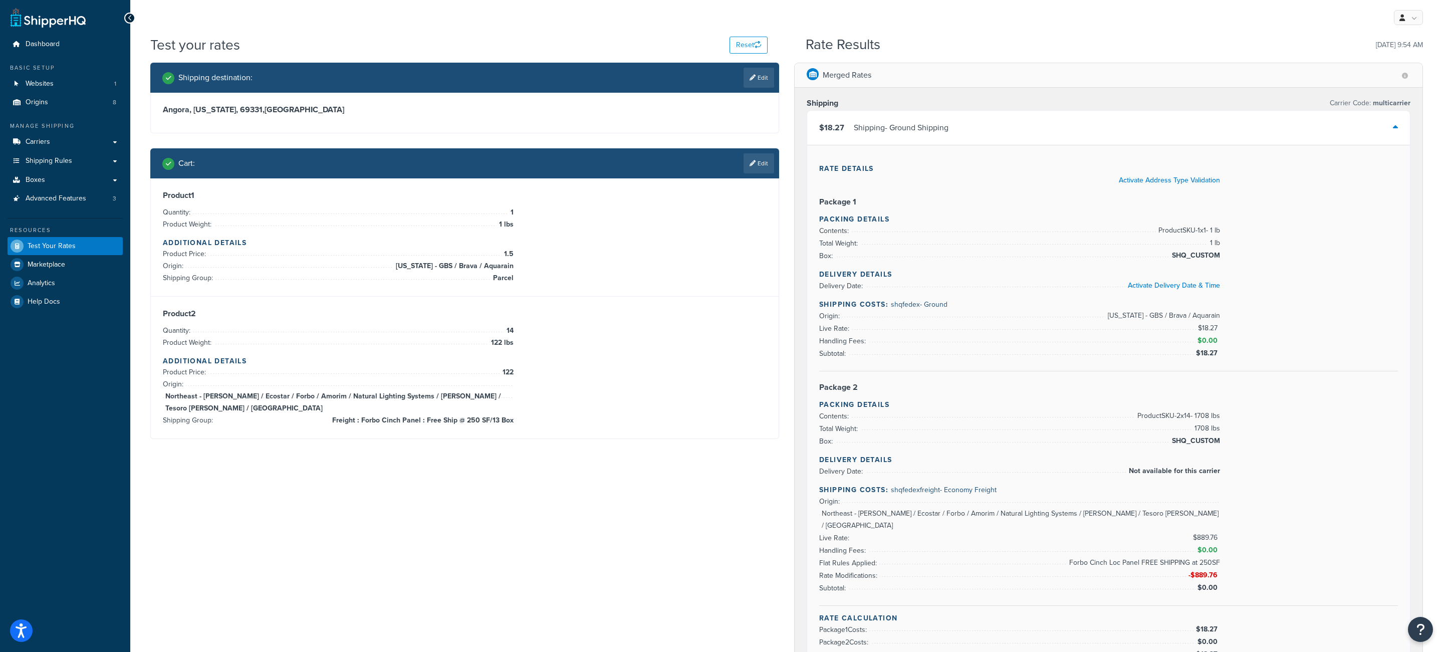
click at [66, 88] on link "Websites 1" at bounding box center [65, 84] width 115 height 19
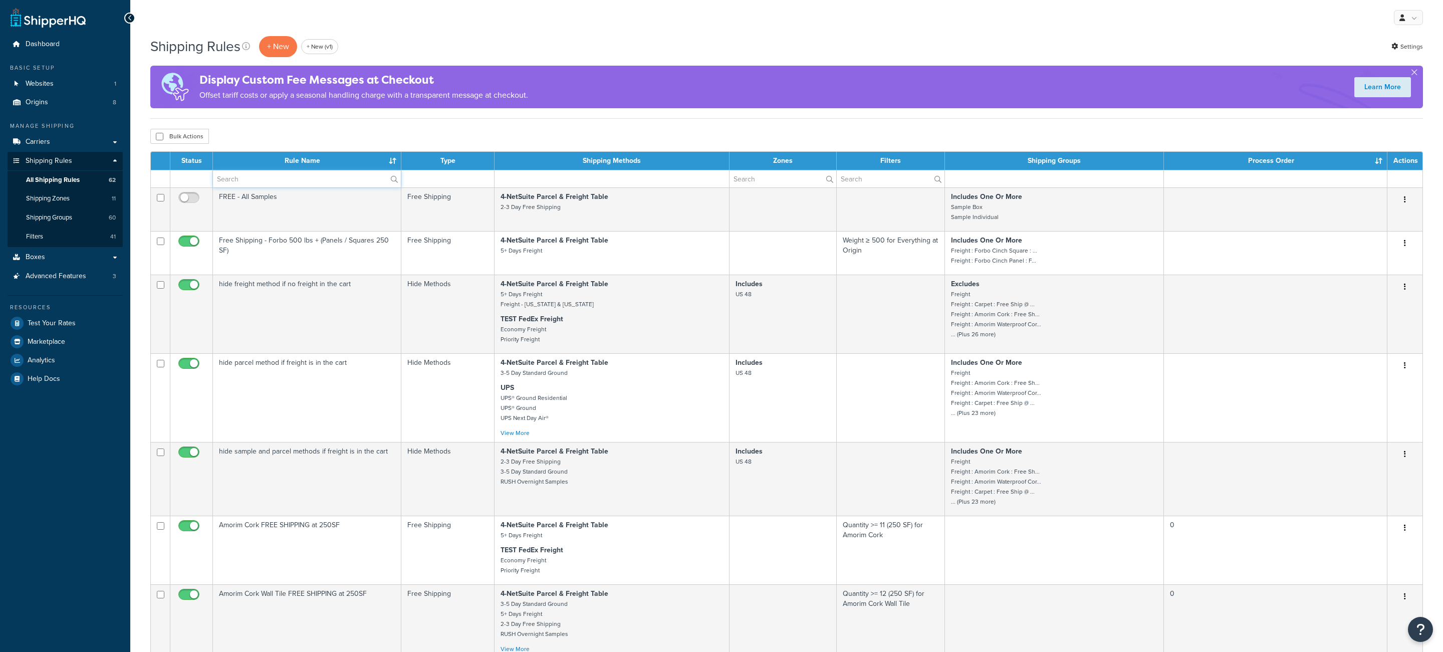
click at [267, 180] on input "text" at bounding box center [307, 178] width 188 height 17
paste input "Forbo Cinch Loc Panel FREE SHIPPING at 250SF"
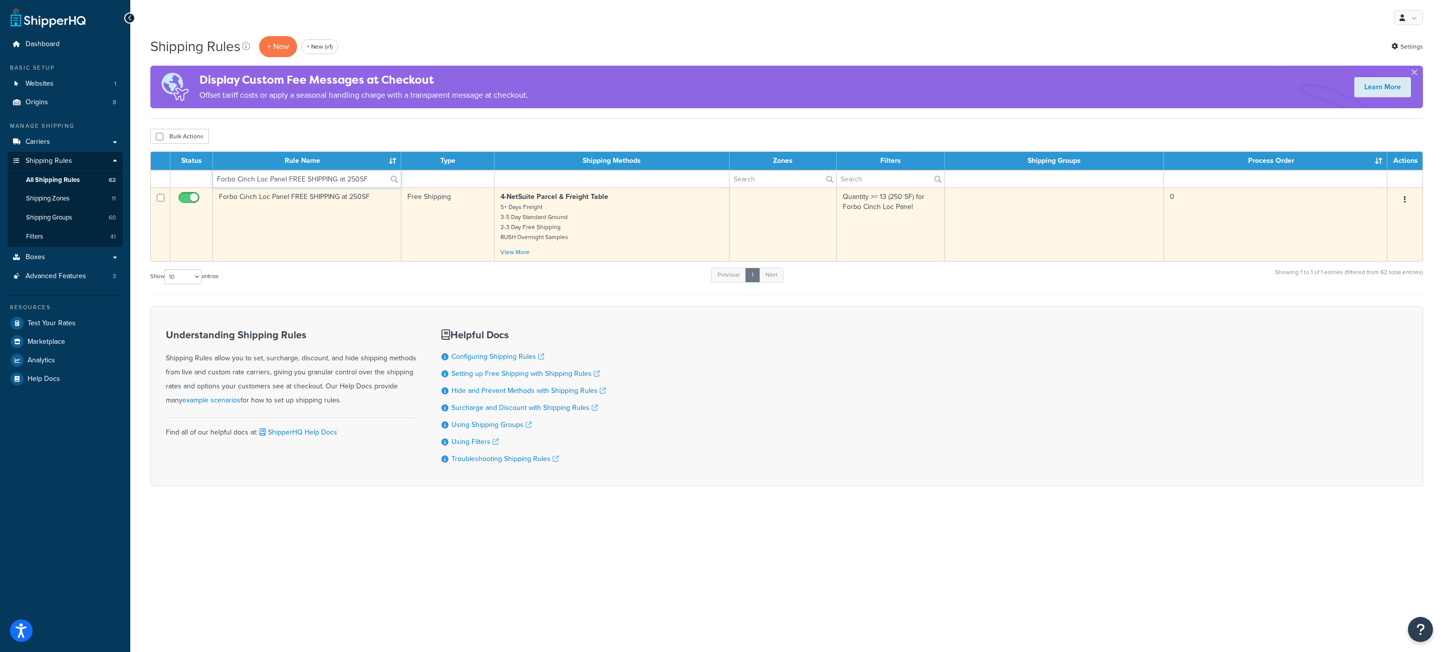
type input "Forbo Cinch Loc Panel FREE SHIPPING at 250SF"
click at [371, 242] on td "Forbo Cinch Loc Panel FREE SHIPPING at 250SF" at bounding box center [307, 224] width 188 height 74
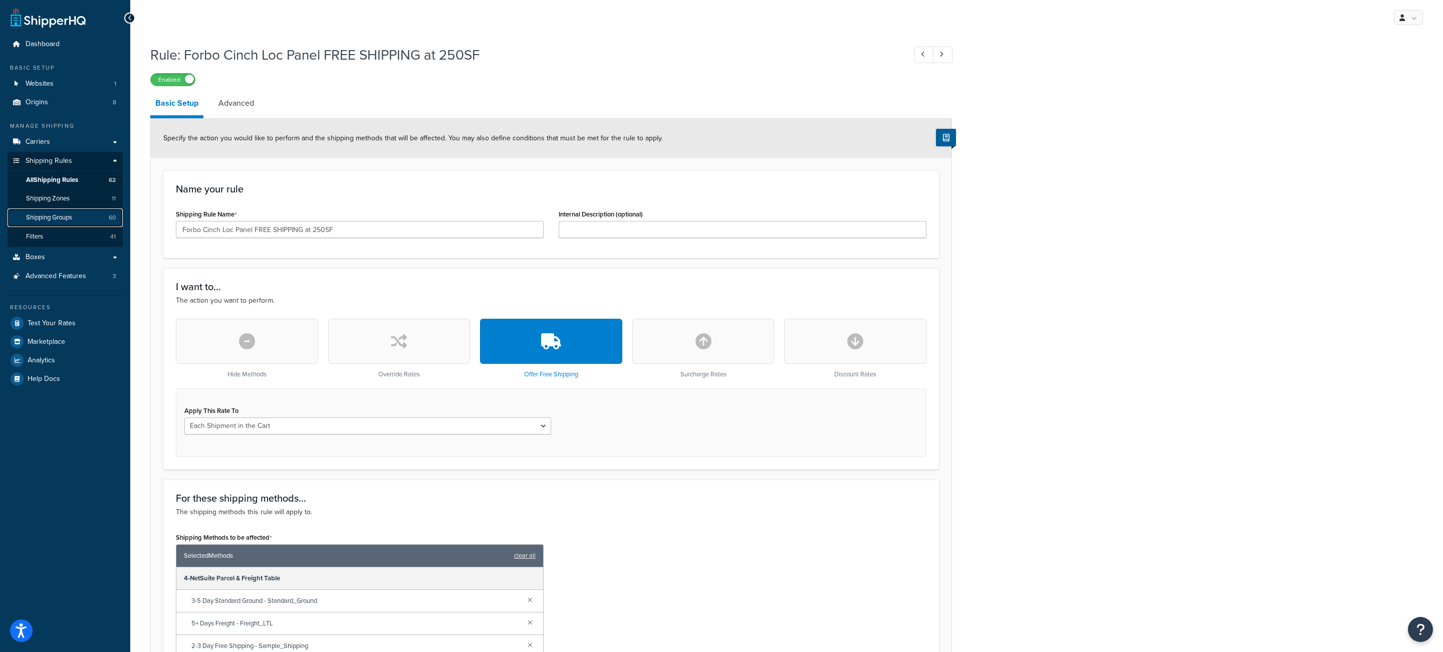
click at [81, 214] on link "Shipping Groups 60" at bounding box center [65, 217] width 115 height 19
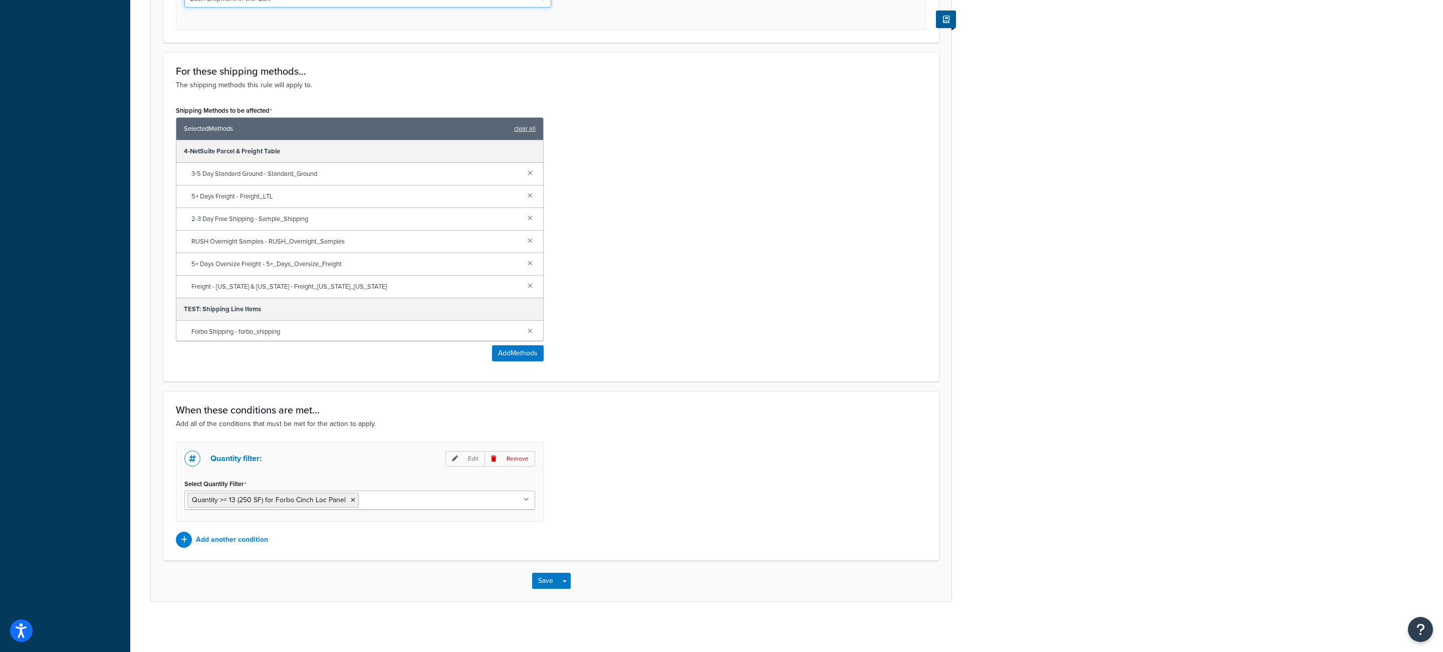
scroll to position [460, 0]
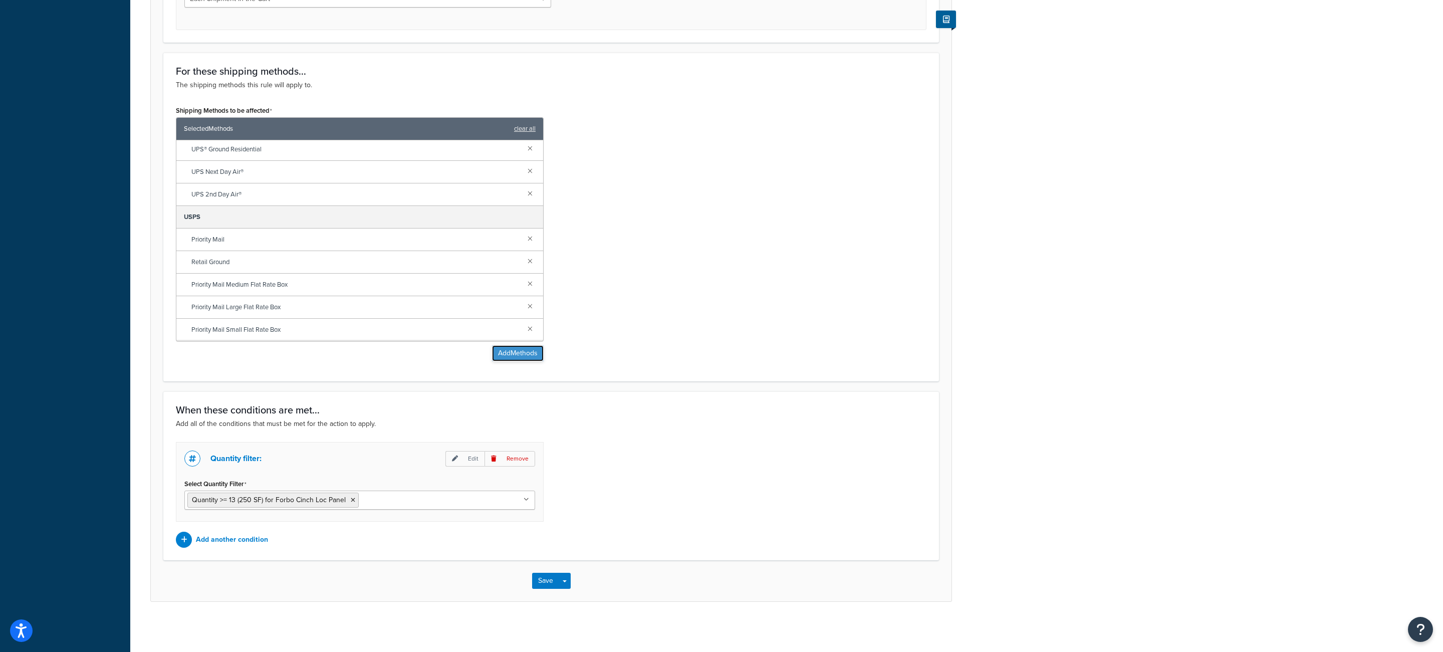
click at [510, 348] on button "Add Methods" at bounding box center [518, 353] width 52 height 16
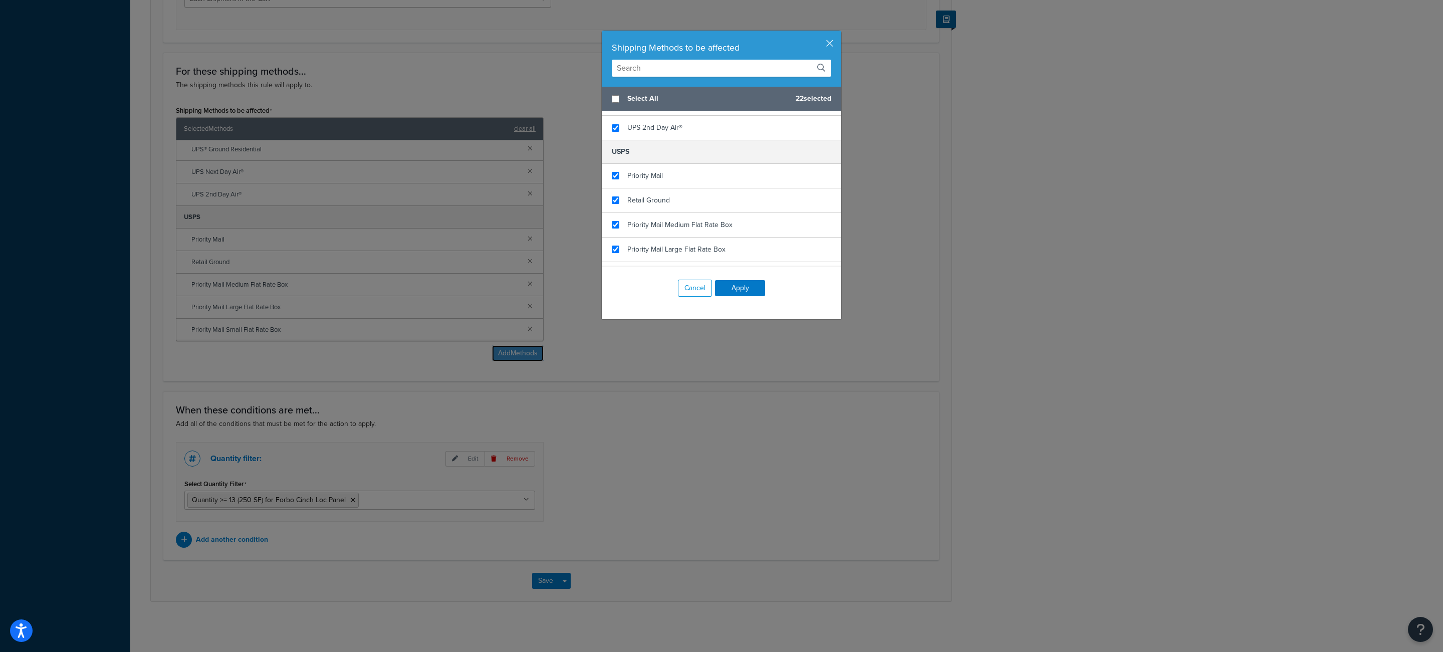
scroll to position [554, 0]
click at [839, 33] on button "button" at bounding box center [840, 32] width 3 height 3
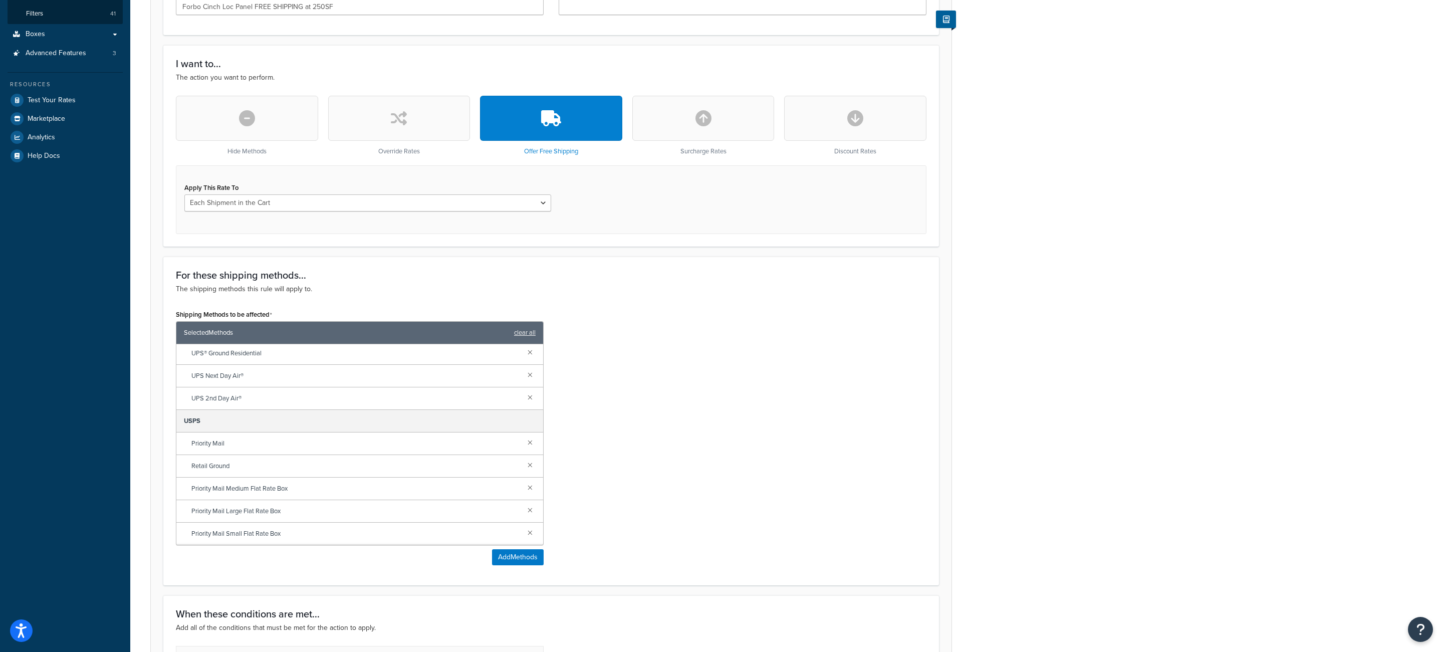
scroll to position [0, 0]
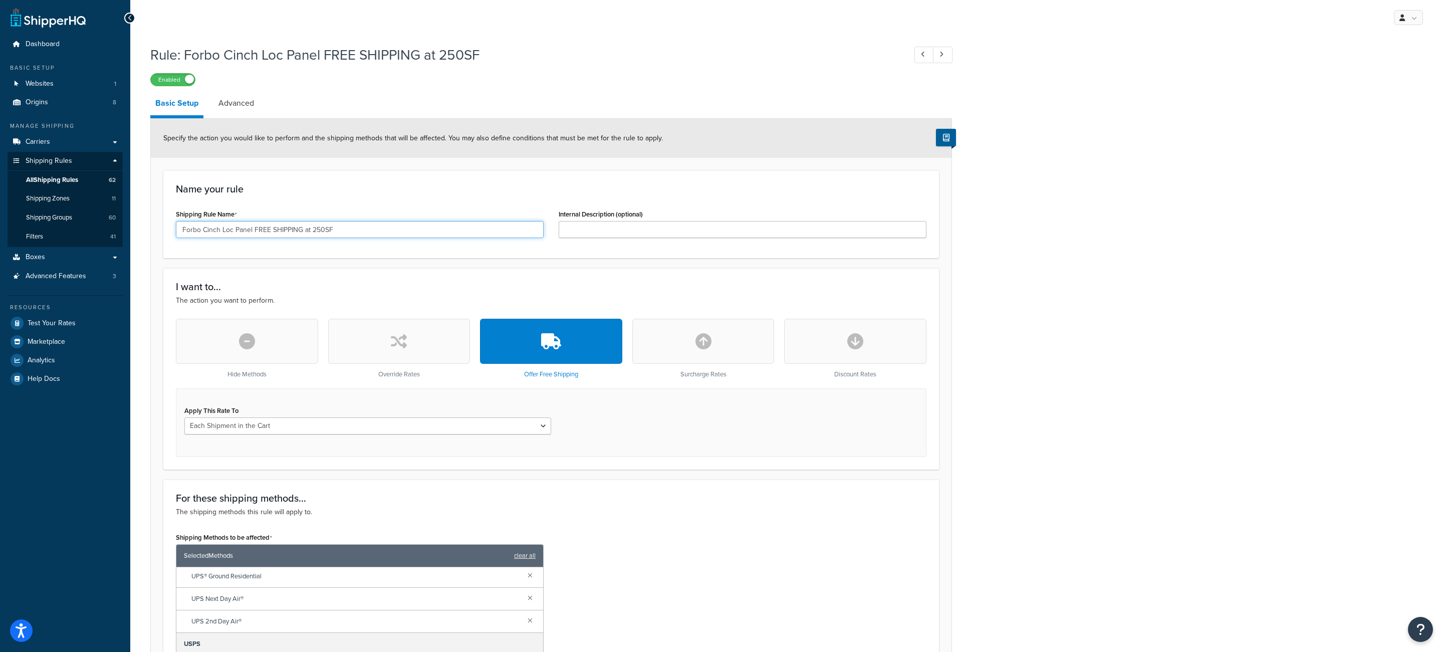
click at [371, 225] on input "Forbo Cinch Loc Panel FREE SHIPPING at 250SF" at bounding box center [360, 229] width 368 height 17
click option "Each Origin in the Cart" at bounding box center [0, 0] width 0 height 0
select select "CART"
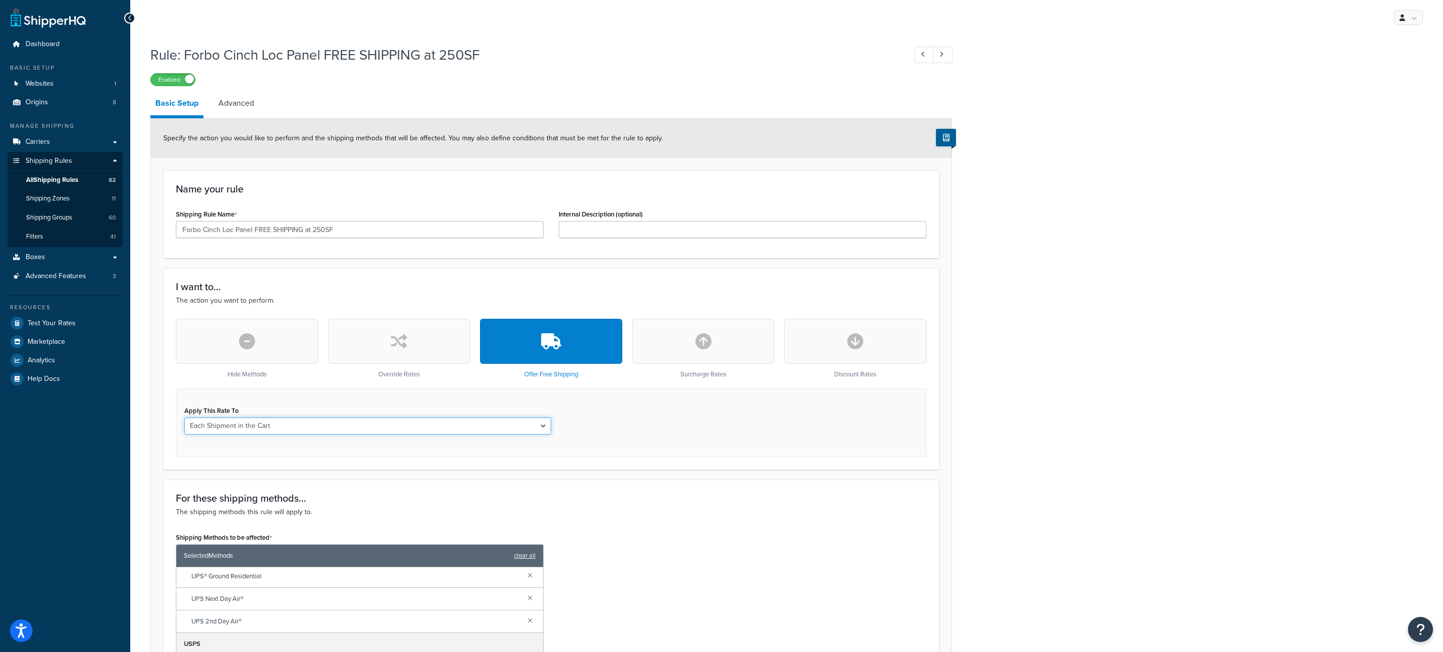
click option "Each Shipment in the Cart" at bounding box center [0, 0] width 0 height 0
drag, startPoint x: 927, startPoint y: 472, endPoint x: 1119, endPoint y: 467, distance: 191.9
click at [929, 472] on form "Specify the action you would like to perform and the shipping methods that will…" at bounding box center [551, 573] width 801 height 909
click at [69, 178] on span "All Shipping Rules" at bounding box center [52, 180] width 52 height 9
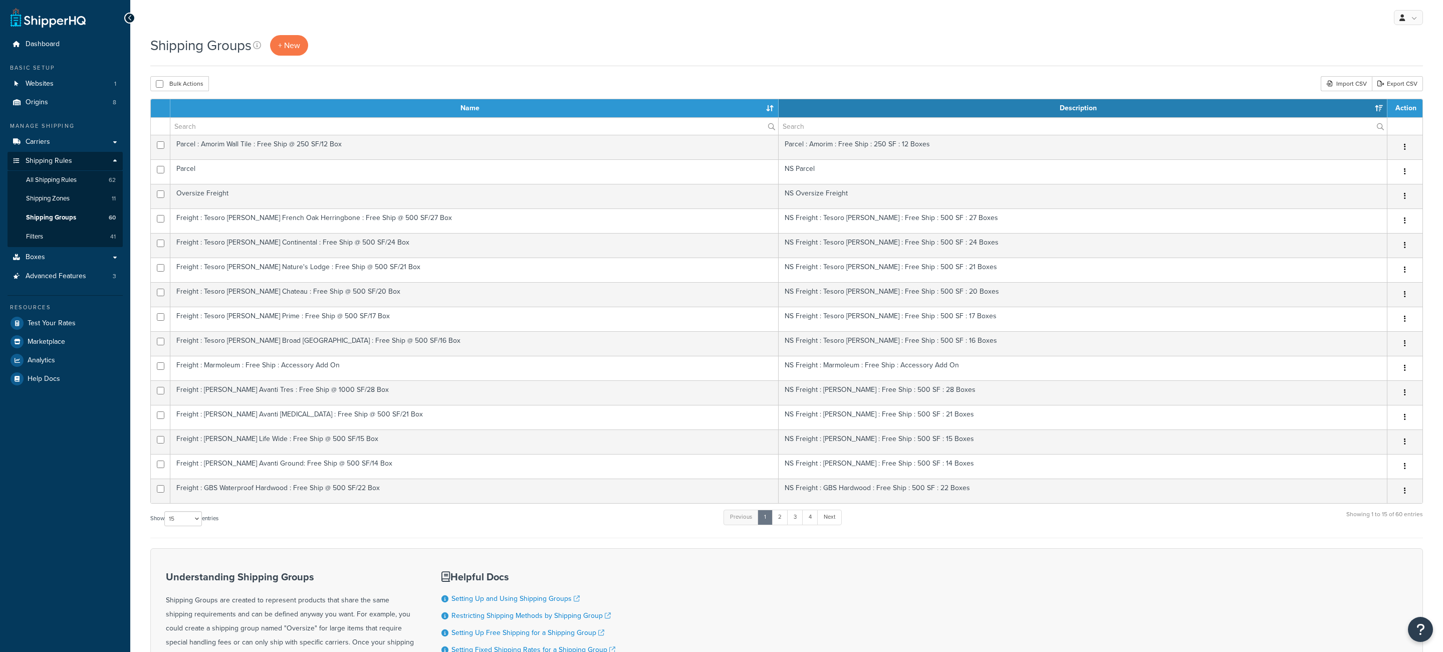
select select "15"
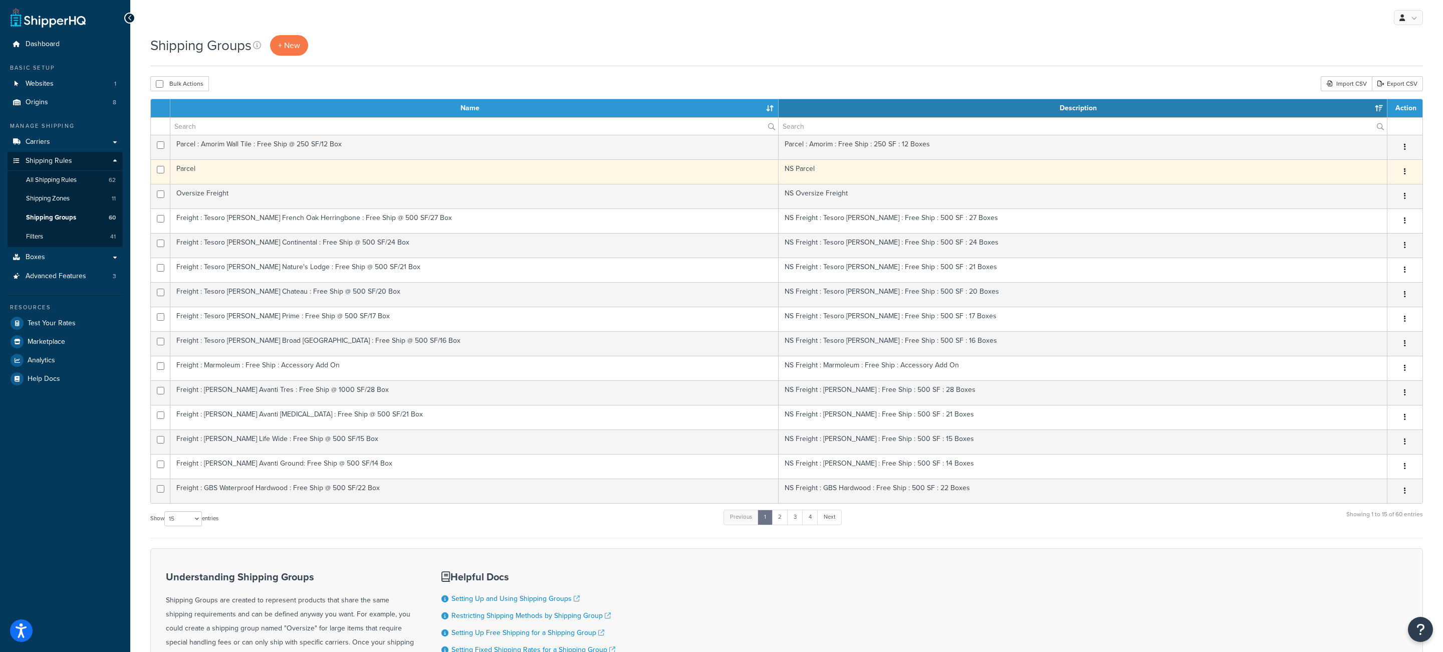
click at [390, 173] on td "Parcel" at bounding box center [474, 171] width 608 height 25
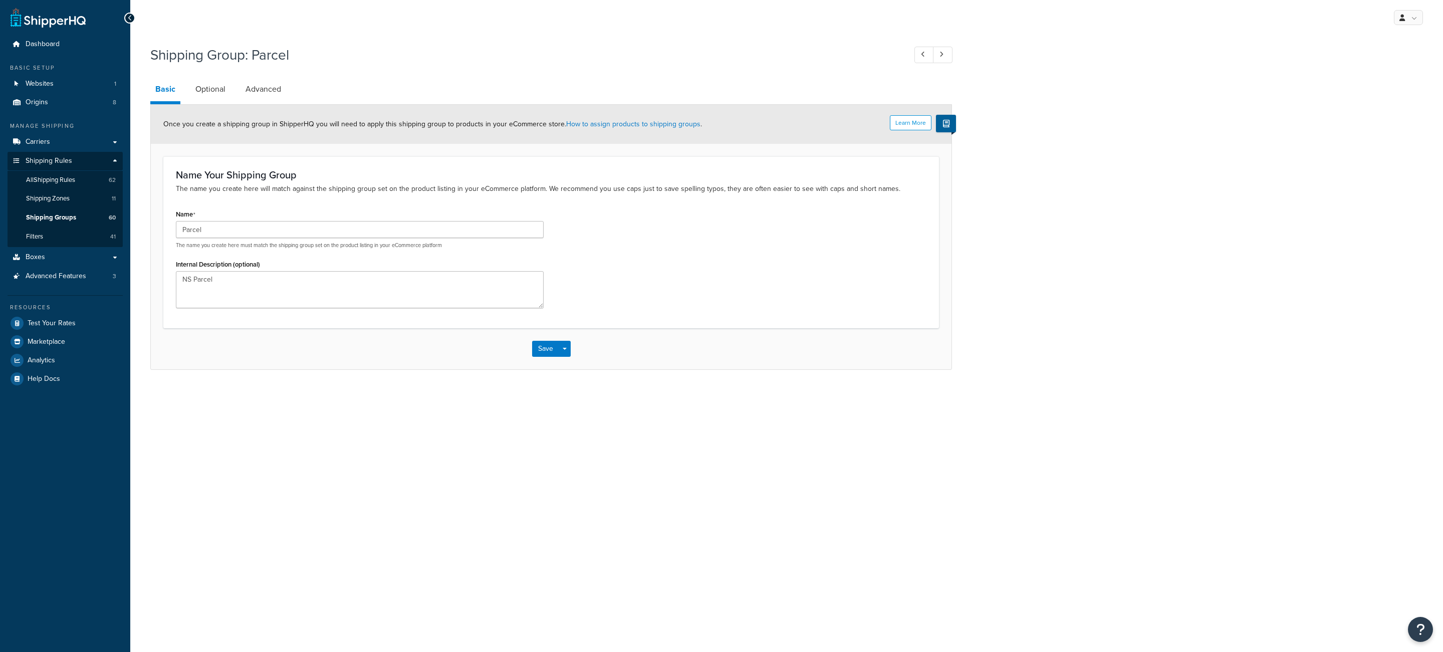
click at [273, 81] on link "Advanced" at bounding box center [263, 89] width 46 height 24
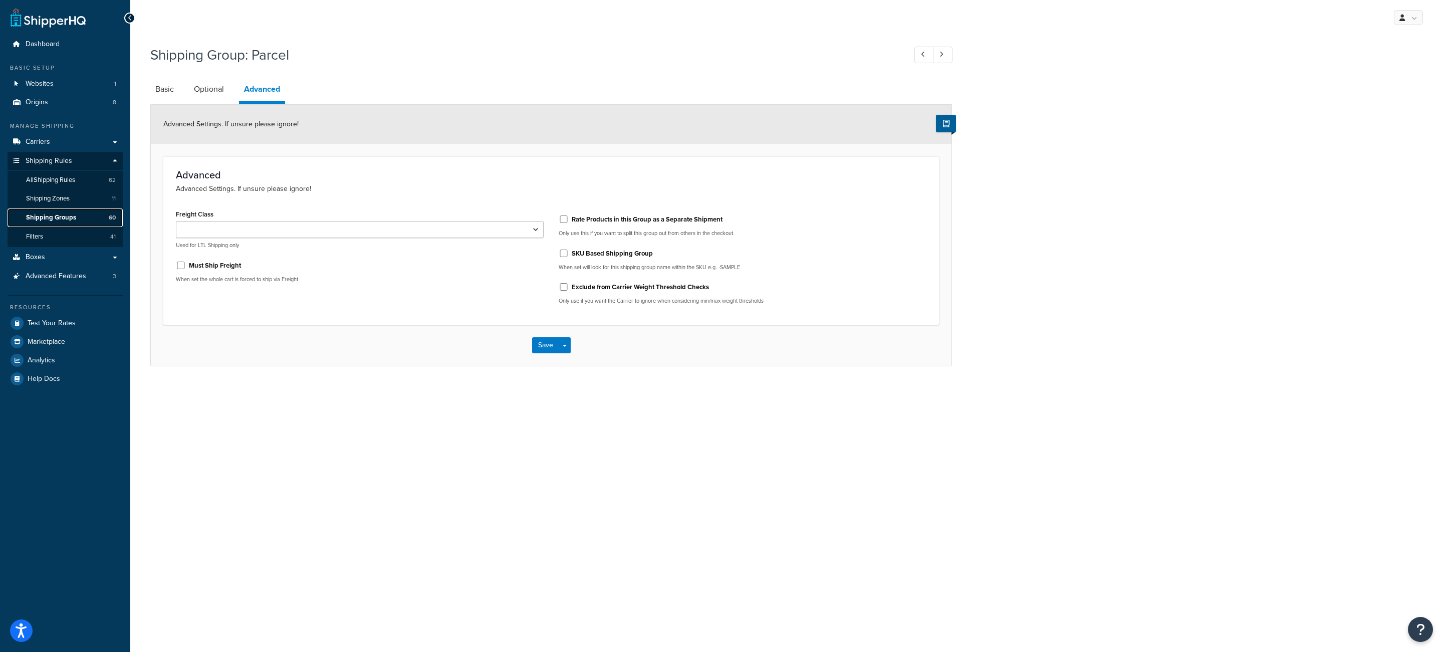
click at [87, 214] on link "Shipping Groups 60" at bounding box center [65, 217] width 115 height 19
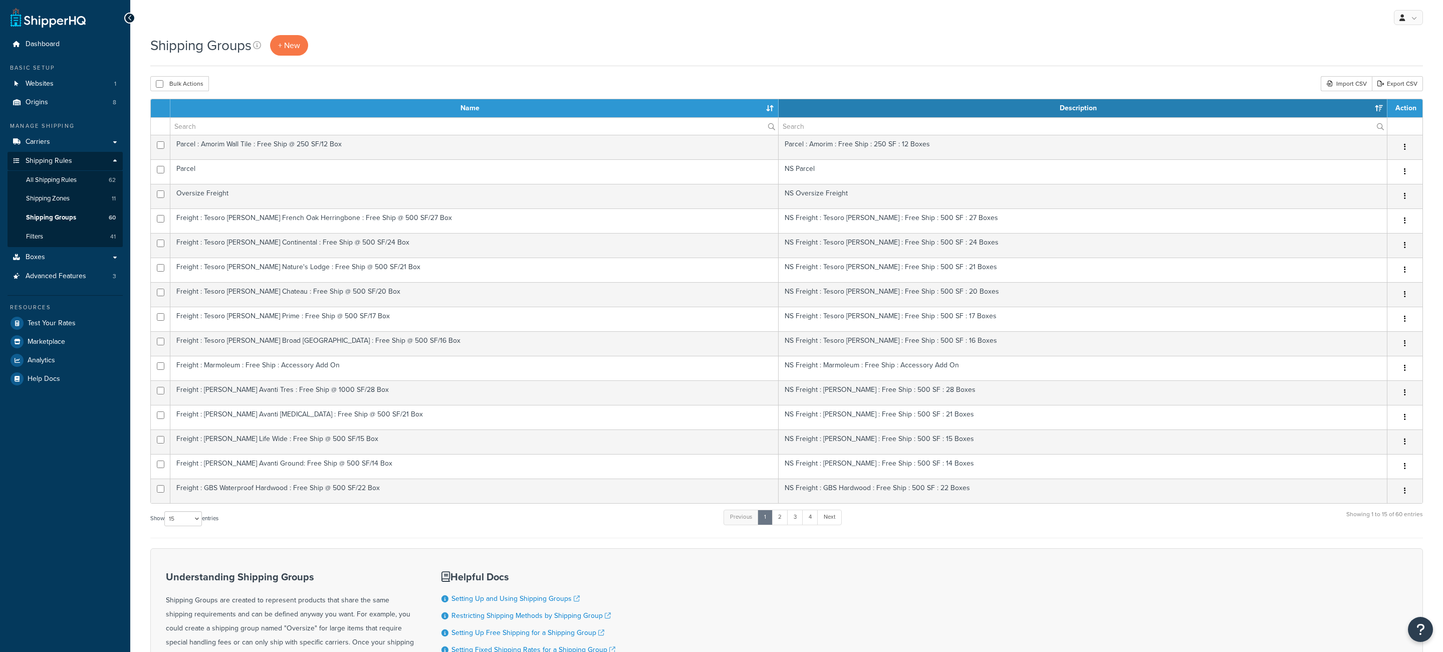
select select "15"
click at [841, 524] on link "Next" at bounding box center [829, 516] width 25 height 15
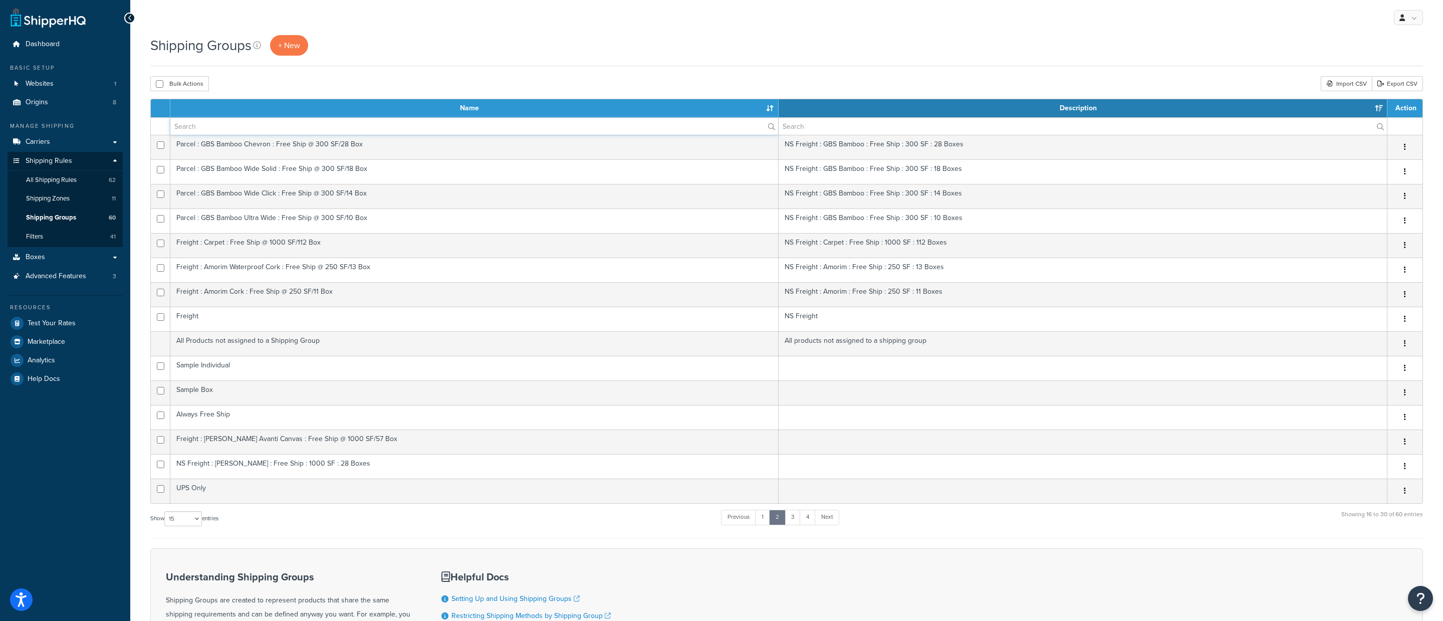
click at [302, 126] on input "text" at bounding box center [474, 126] width 608 height 17
paste input "Freight : Forbo Cinch Panel : Free Ship @ 250 SF/13 Box"
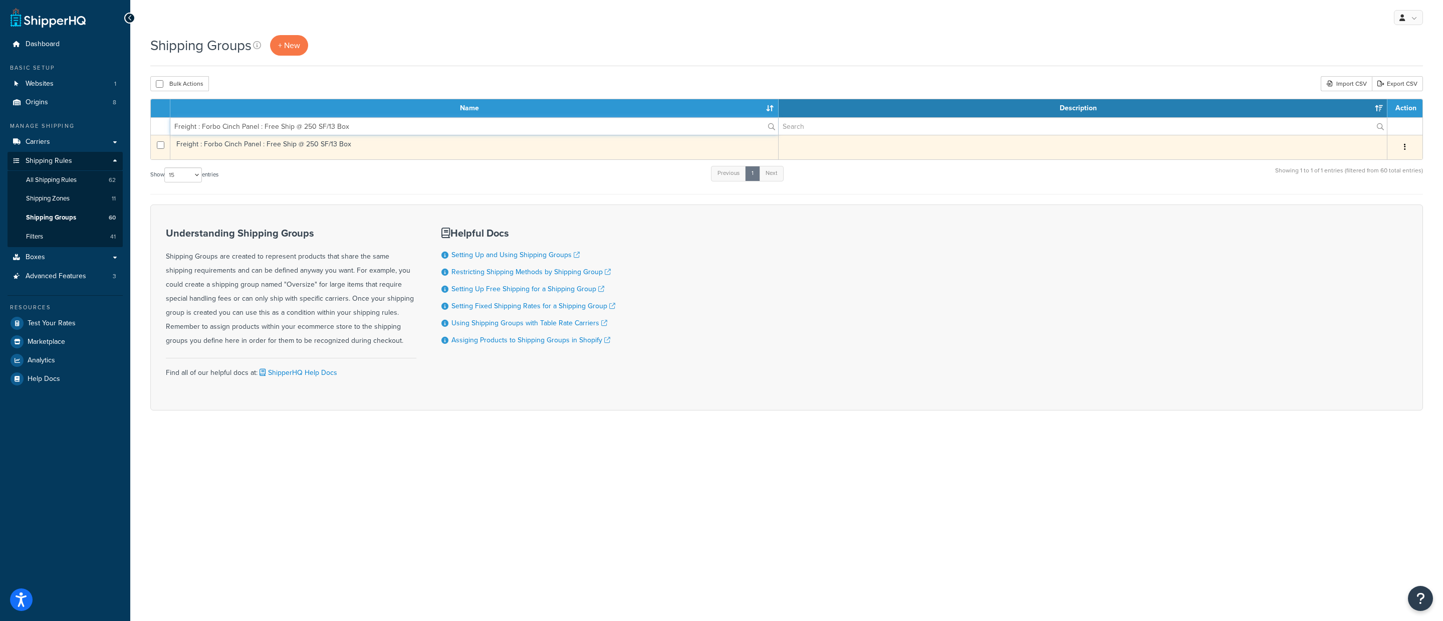
type input "Freight : Forbo Cinch Panel : Free Ship @ 250 SF/13 Box"
click at [381, 151] on td "Freight : Forbo Cinch Panel : Free Ship @ 250 SF/13 Box" at bounding box center [474, 147] width 608 height 25
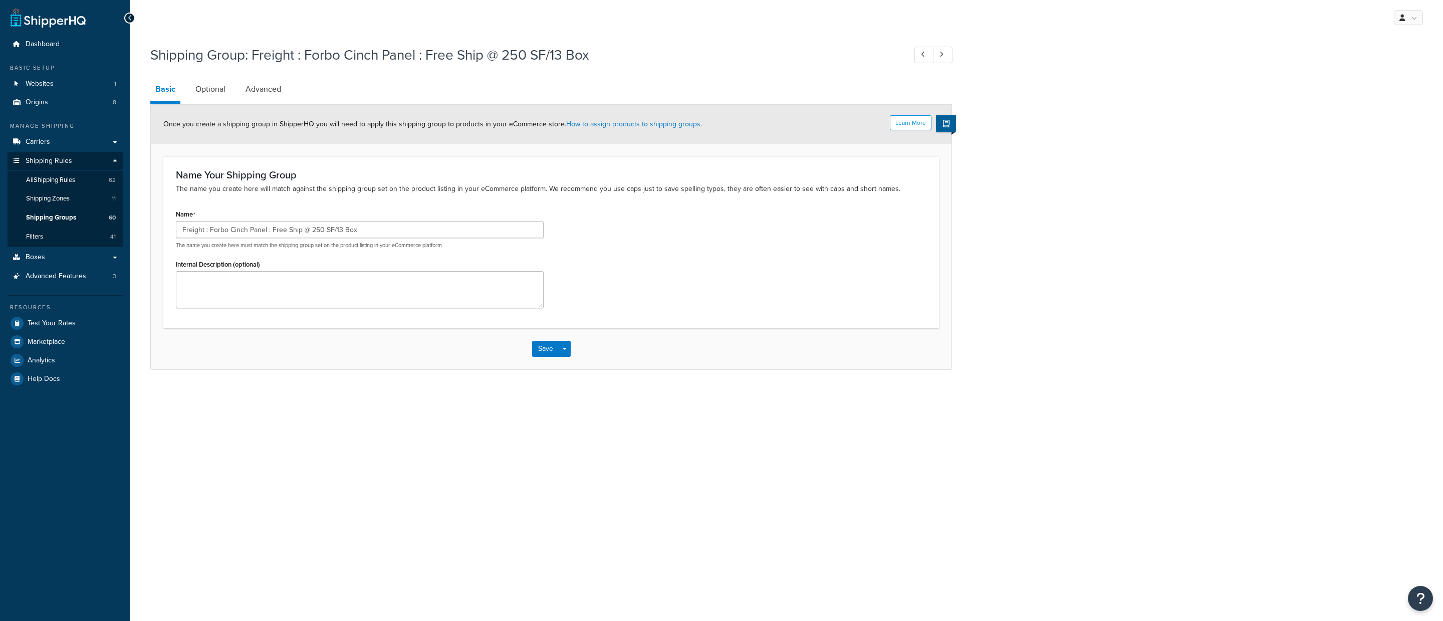
click at [252, 95] on link "Advanced" at bounding box center [263, 89] width 46 height 24
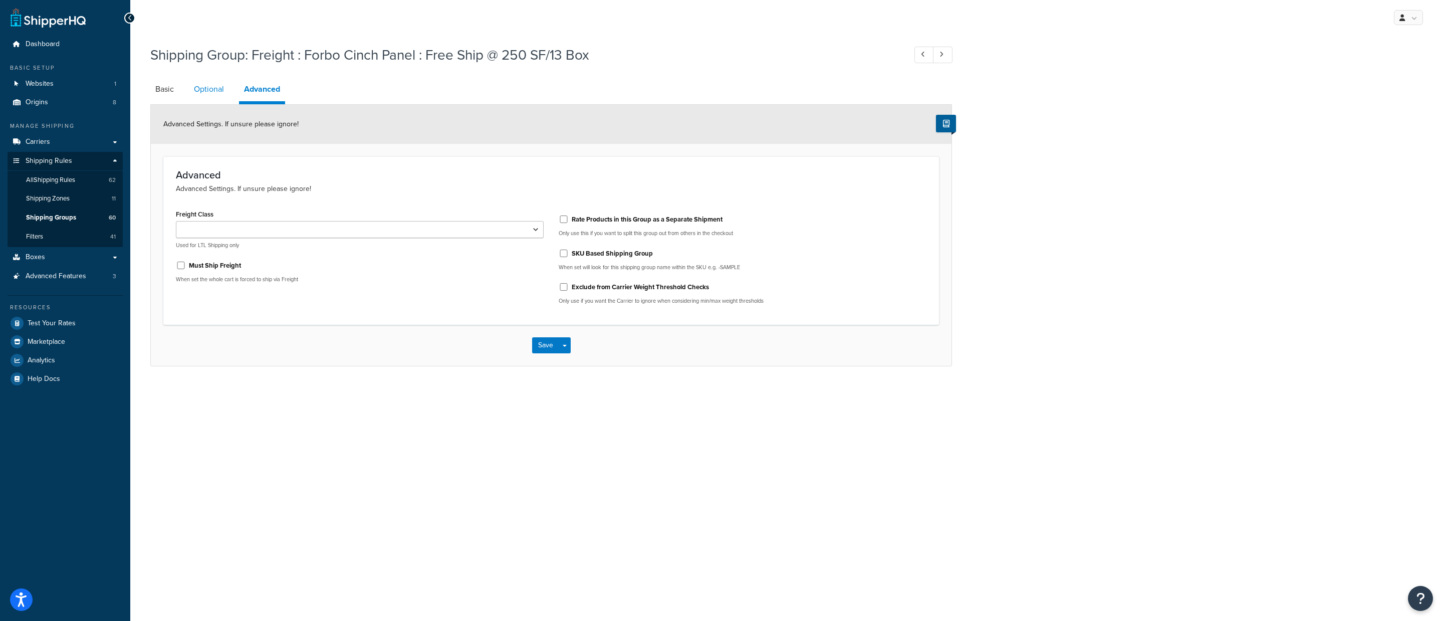
click at [192, 93] on link "Optional" at bounding box center [209, 89] width 40 height 24
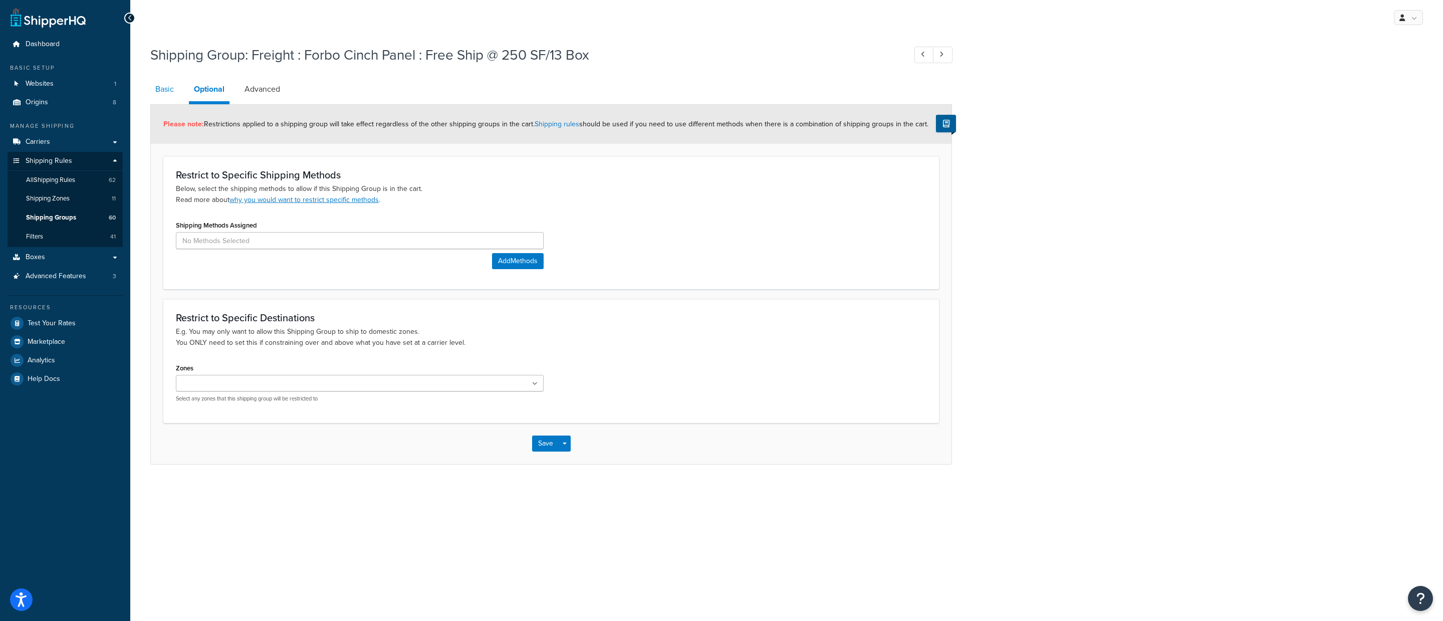
click at [157, 98] on link "Basic" at bounding box center [164, 89] width 29 height 24
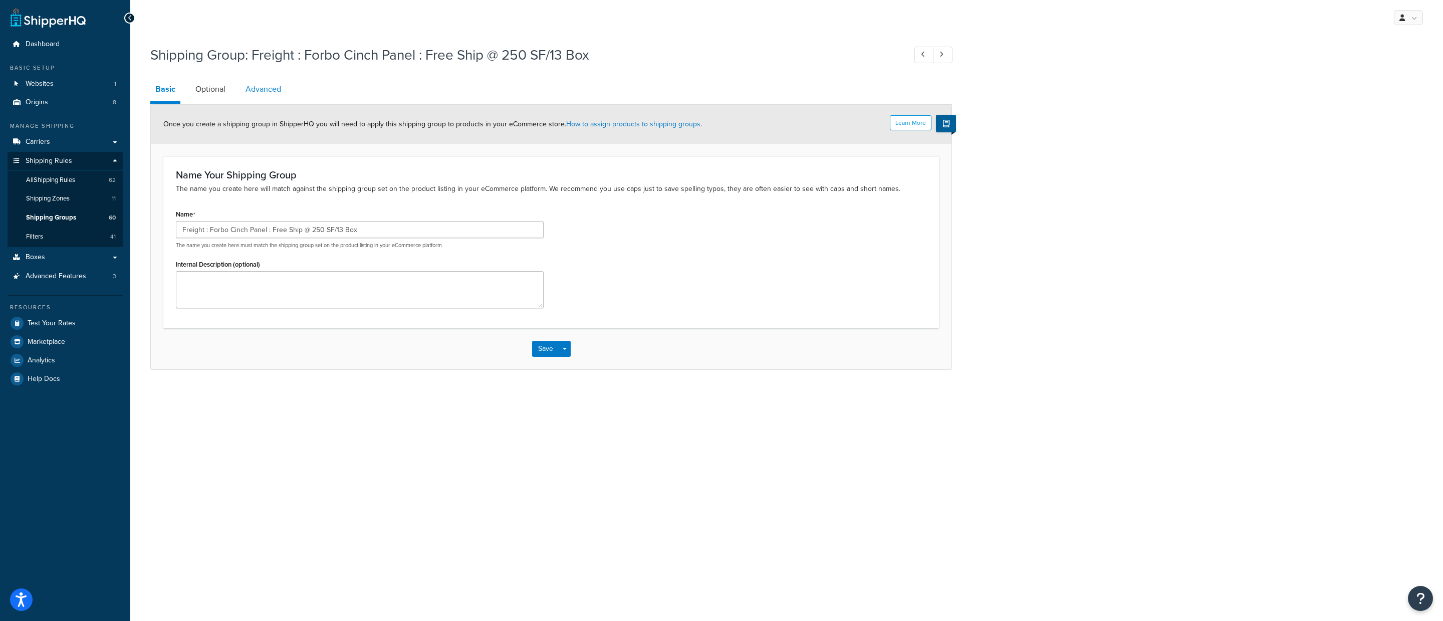
click at [268, 94] on link "Advanced" at bounding box center [263, 89] width 46 height 24
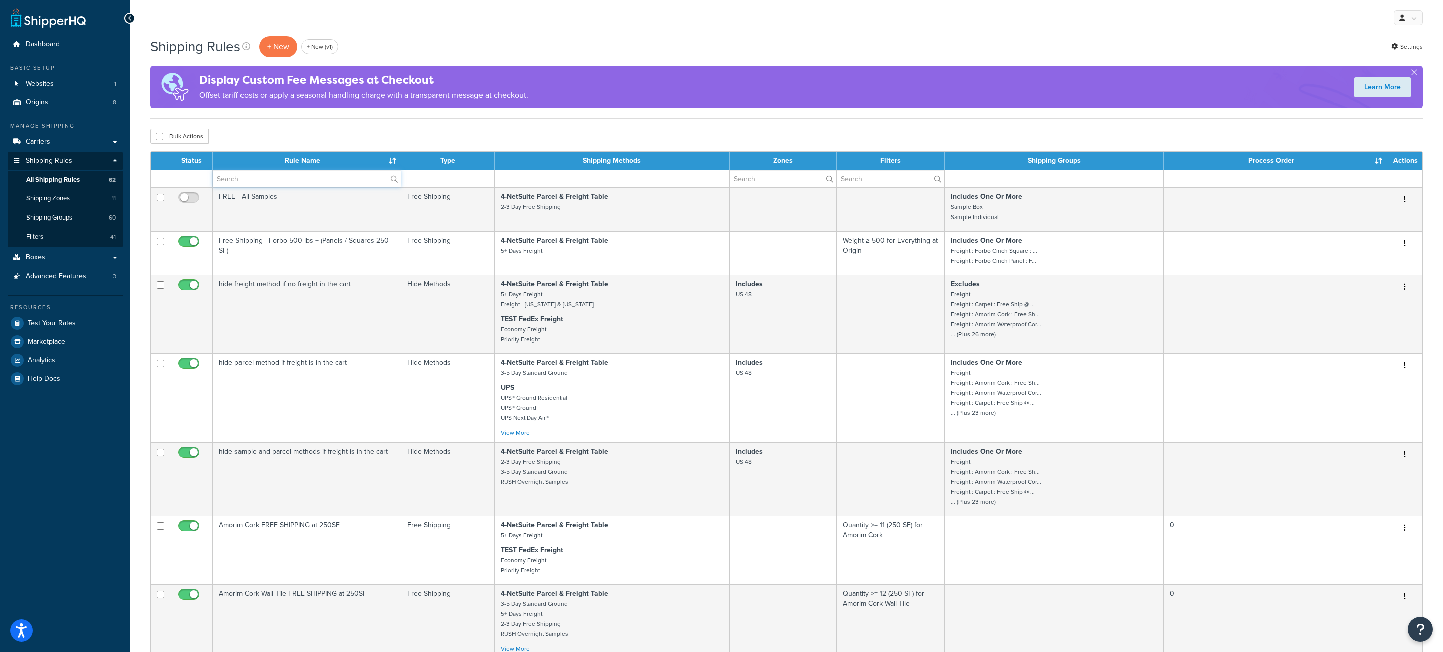
click at [279, 180] on input "text" at bounding box center [307, 178] width 188 height 17
paste input "Forbo Cinch Loc Panel FREE SHIPPING at 250SF"
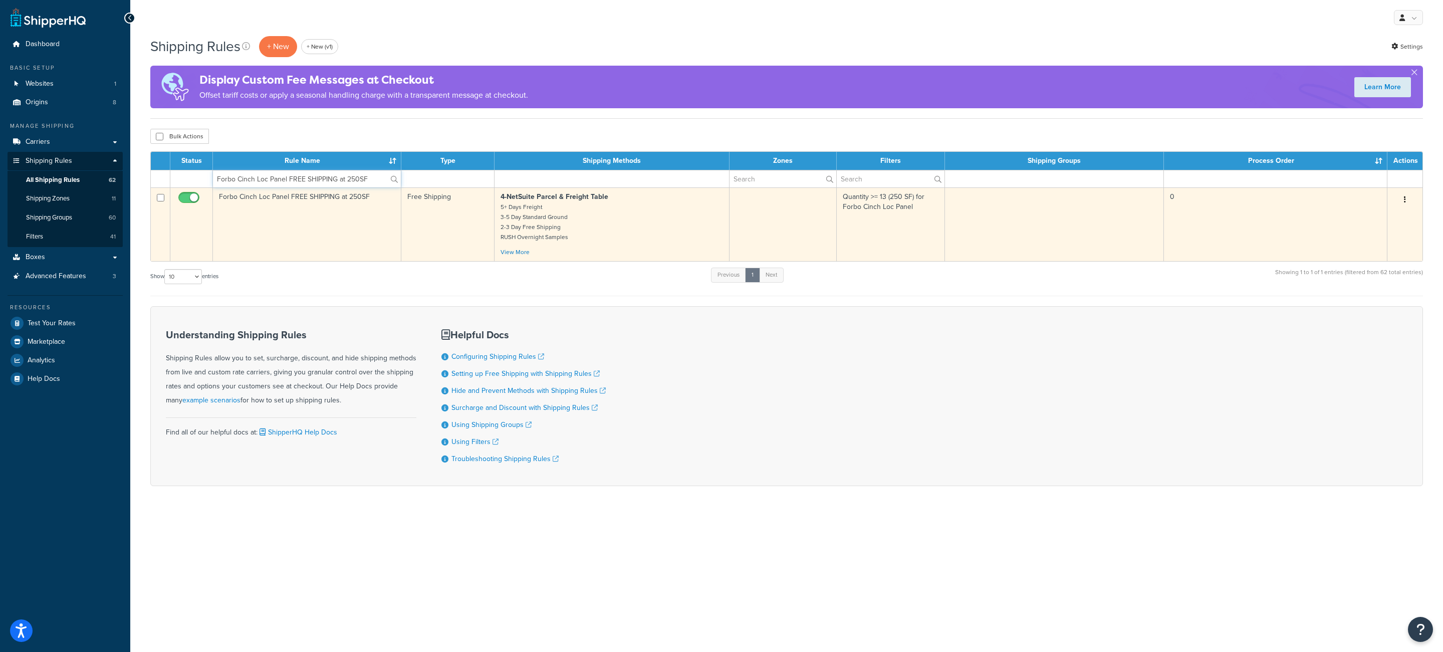
type input "Forbo Cinch Loc Panel FREE SHIPPING at 250SF"
click at [407, 237] on td "Free Shipping" at bounding box center [448, 224] width 94 height 74
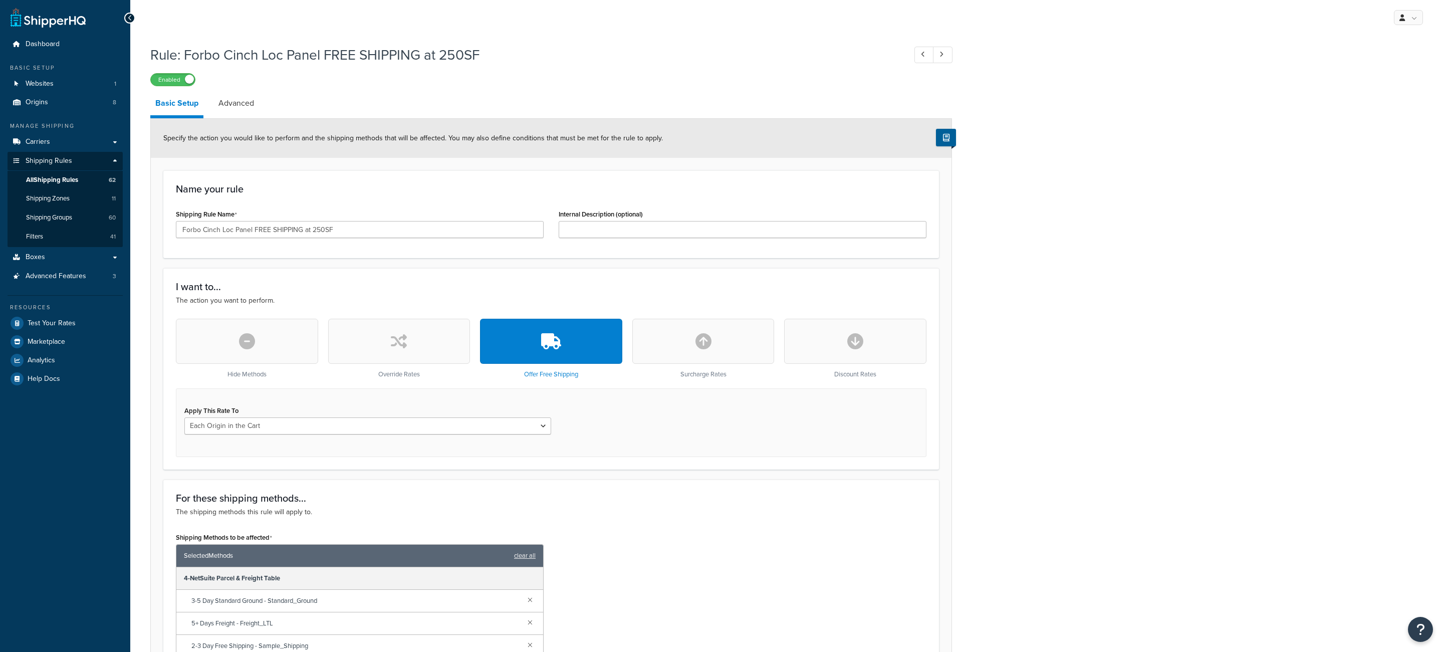
select select "LOCATION"
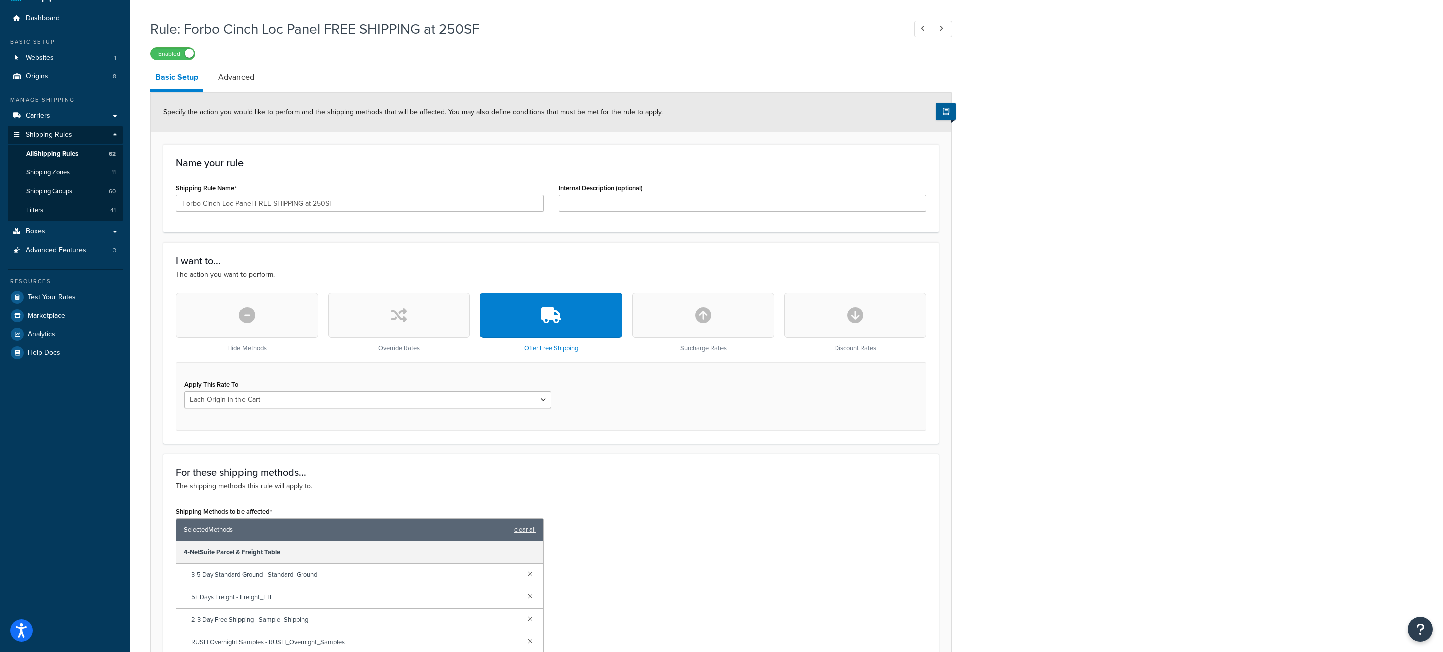
scroll to position [28, 0]
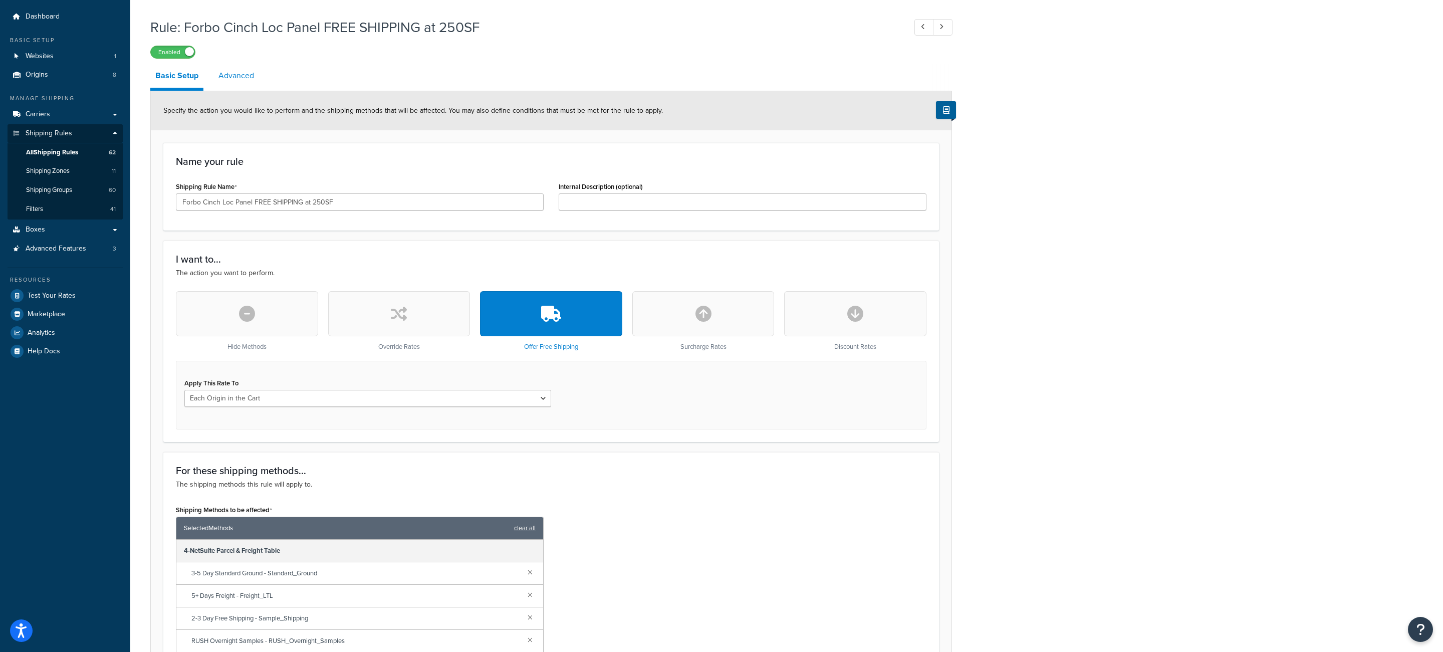
click at [243, 87] on link "Advanced" at bounding box center [236, 76] width 46 height 24
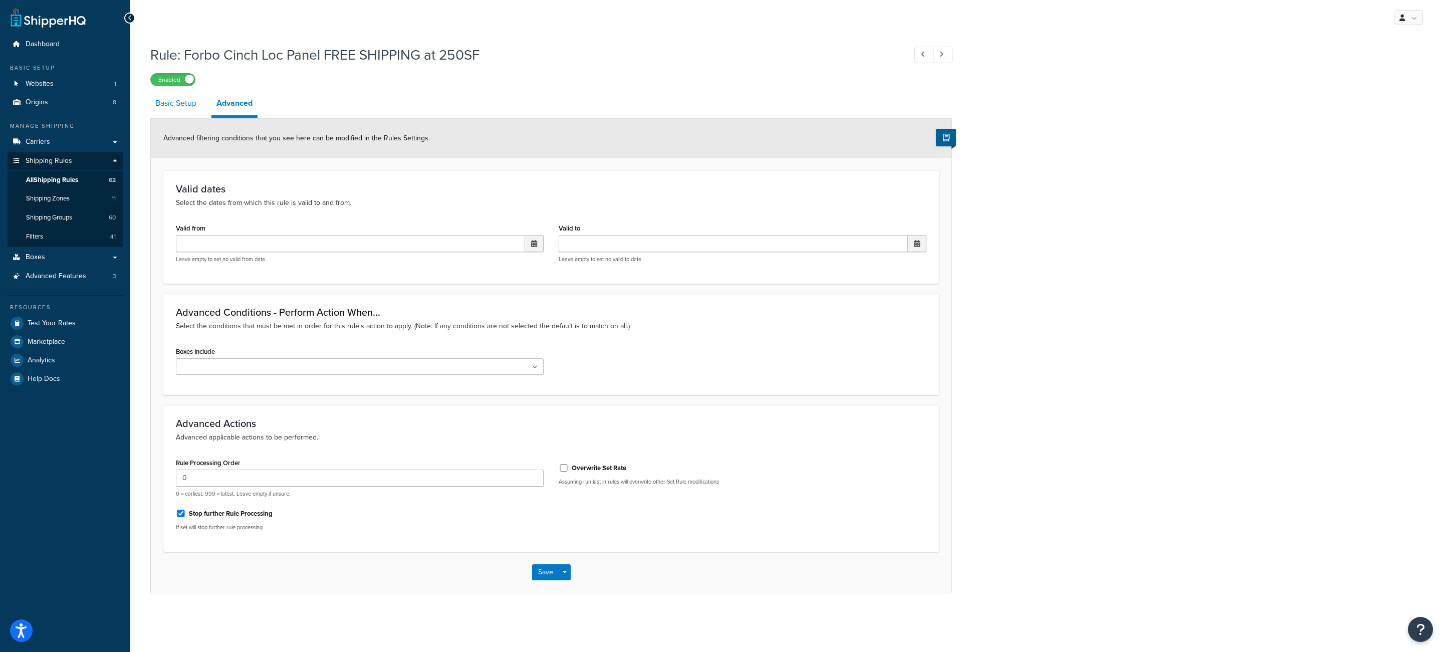
click at [184, 112] on link "Basic Setup" at bounding box center [175, 103] width 51 height 24
select select "LOCATION"
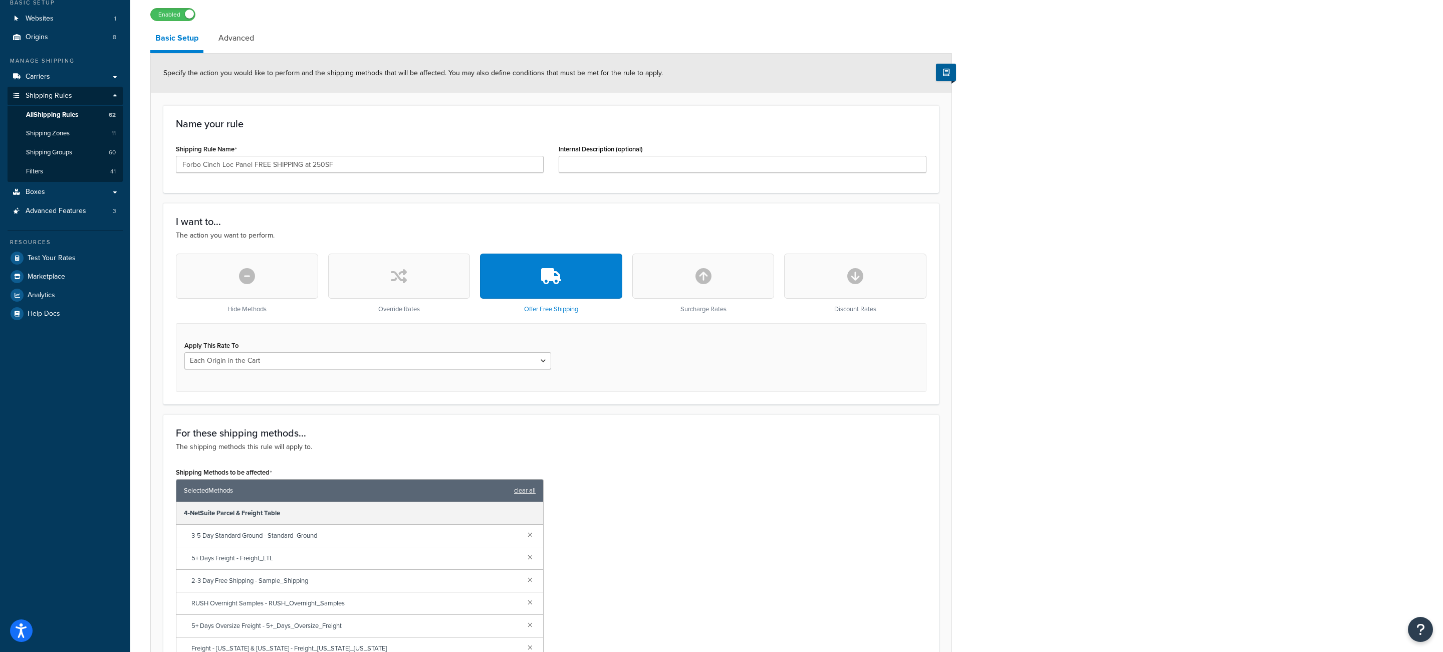
scroll to position [74, 0]
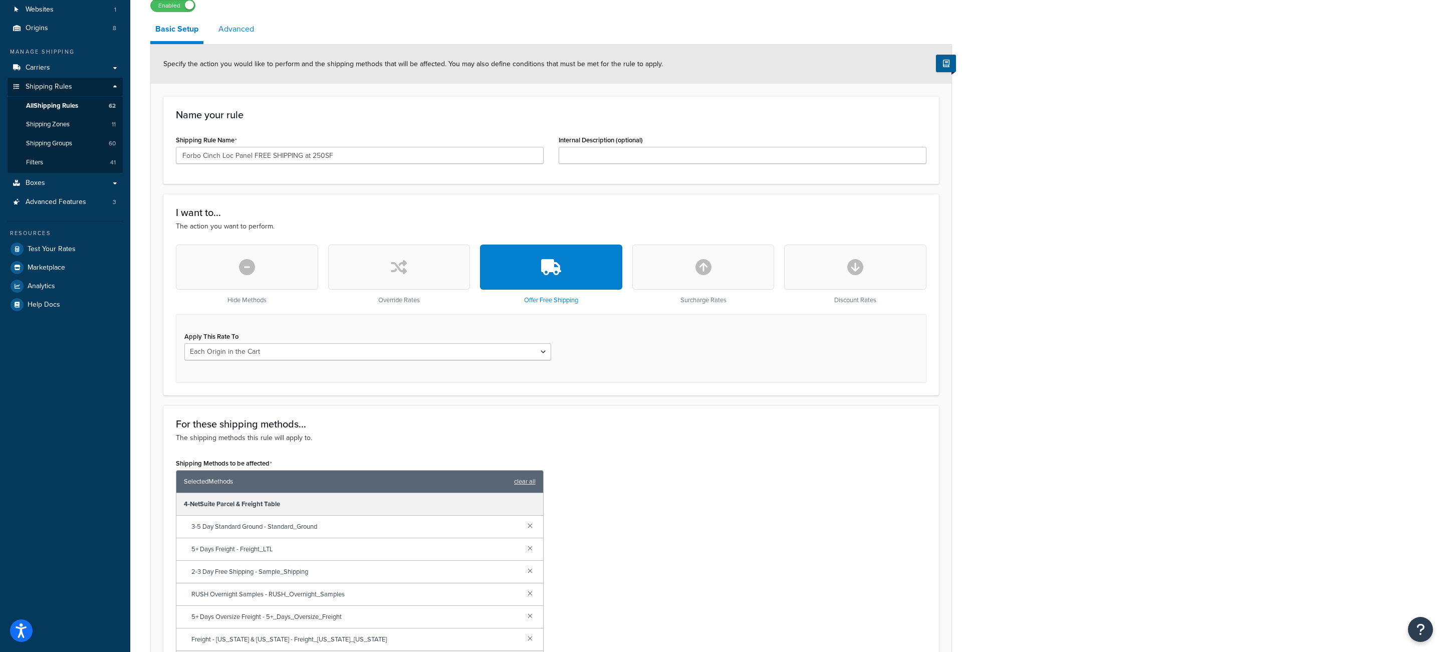
click at [235, 30] on link "Advanced" at bounding box center [236, 29] width 46 height 24
